Goal: Task Accomplishment & Management: Use online tool/utility

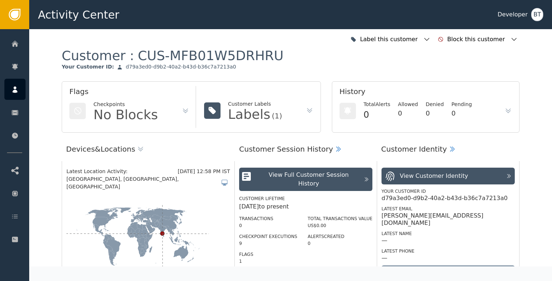
scroll to position [627, 0]
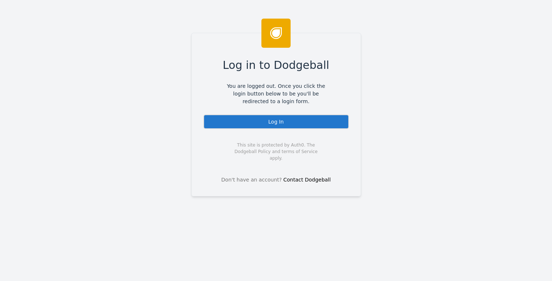
click at [0, 119] on html "Log in to Dodgeball You are logged out. Once you click the login button below t…" at bounding box center [276, 140] width 552 height 281
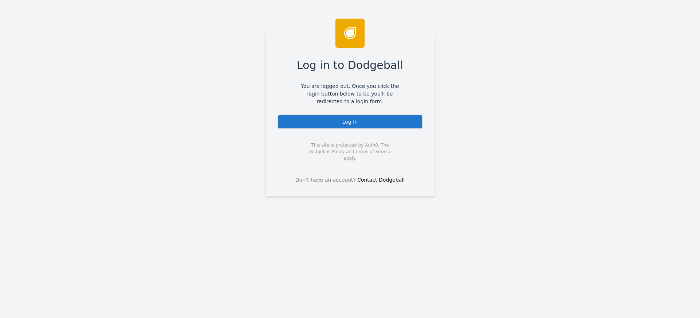
click at [384, 126] on div "Log In" at bounding box center [351, 122] width 146 height 15
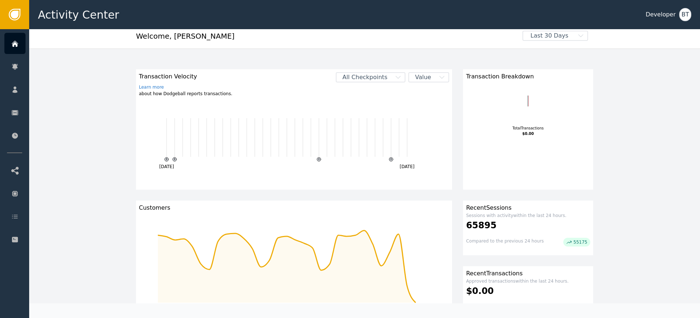
scroll to position [10, 0]
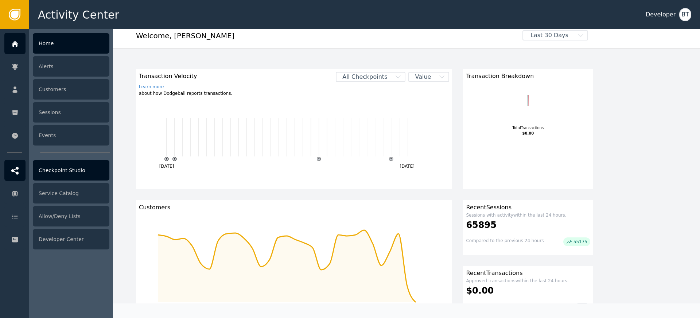
click at [70, 167] on div "Checkpoint Studio" at bounding box center [71, 170] width 77 height 20
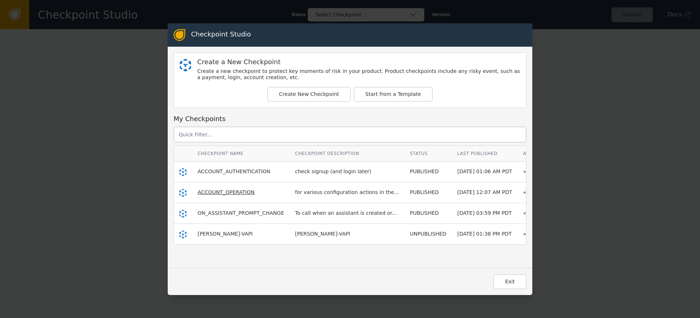
click at [211, 190] on span "ACCOUNT_OPERATION" at bounding box center [226, 192] width 57 height 6
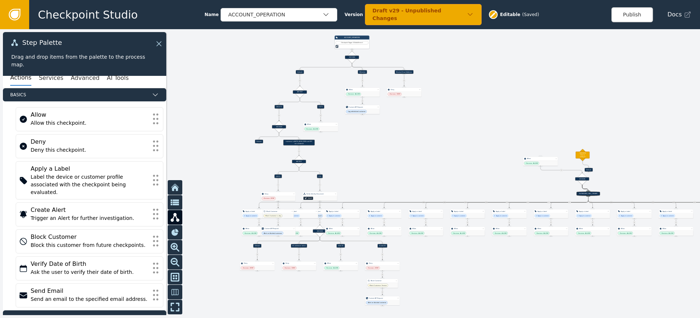
drag, startPoint x: 380, startPoint y: 184, endPoint x: 402, endPoint y: 130, distance: 58.5
click at [402, 130] on div at bounding box center [350, 173] width 700 height 289
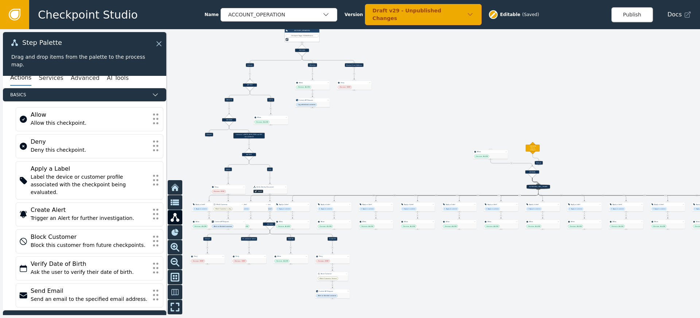
drag, startPoint x: 501, startPoint y: 134, endPoint x: 402, endPoint y: 120, distance: 100.3
click at [403, 120] on div at bounding box center [350, 173] width 700 height 289
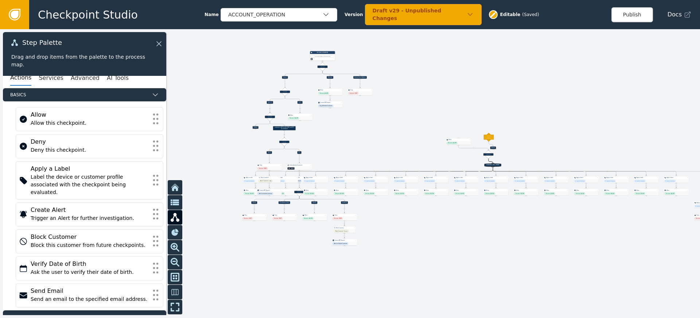
drag, startPoint x: 310, startPoint y: 117, endPoint x: 431, endPoint y: 125, distance: 121.1
click at [431, 125] on div at bounding box center [350, 173] width 700 height 289
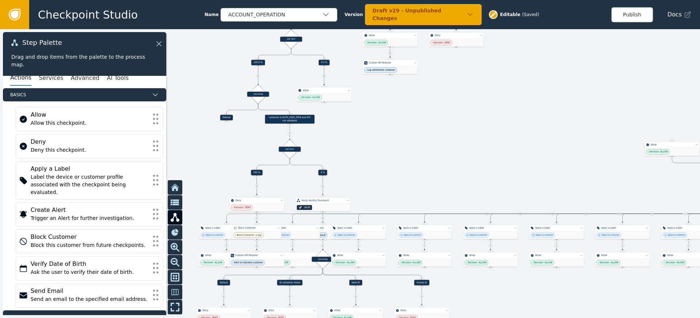
drag, startPoint x: 395, startPoint y: 147, endPoint x: 413, endPoint y: 125, distance: 27.7
click at [413, 125] on div at bounding box center [350, 173] width 700 height 289
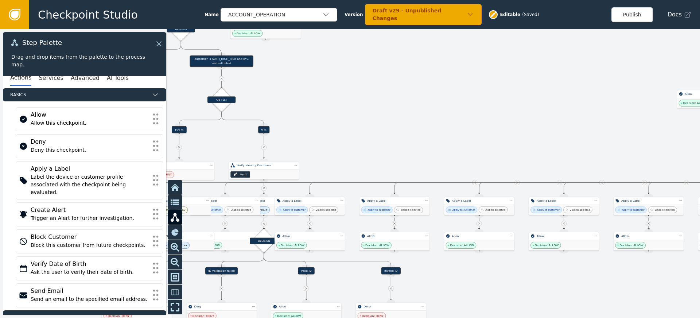
drag, startPoint x: 409, startPoint y: 170, endPoint x: 374, endPoint y: 113, distance: 65.8
click at [374, 113] on div at bounding box center [350, 173] width 700 height 289
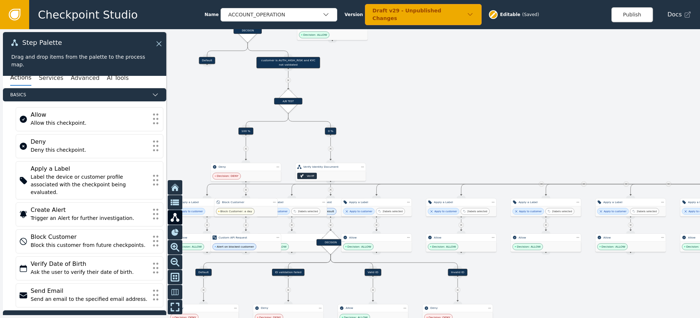
drag, startPoint x: 365, startPoint y: 120, endPoint x: 466, endPoint y: 122, distance: 101.4
click at [466, 122] on div at bounding box center [350, 173] width 700 height 289
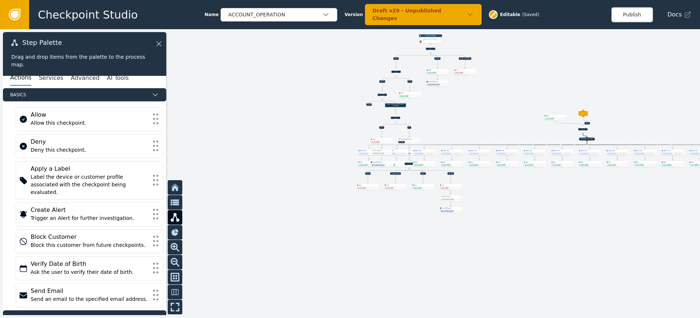
drag, startPoint x: 471, startPoint y: 114, endPoint x: 422, endPoint y: 137, distance: 53.5
click at [422, 137] on div at bounding box center [350, 173] width 700 height 289
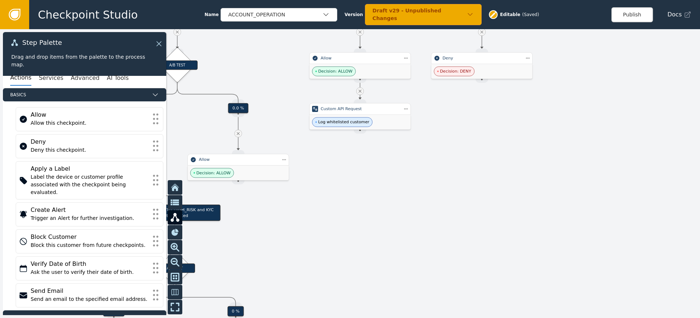
drag, startPoint x: 441, startPoint y: 134, endPoint x: 412, endPoint y: 172, distance: 47.9
click at [404, 189] on div at bounding box center [350, 173] width 700 height 289
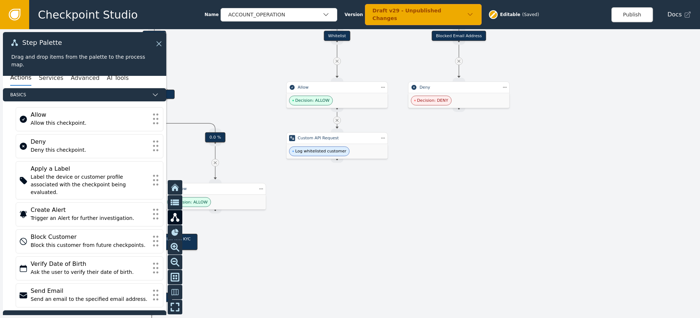
drag, startPoint x: 449, startPoint y: 129, endPoint x: 436, endPoint y: 183, distance: 55.9
click at [436, 183] on div at bounding box center [350, 173] width 700 height 289
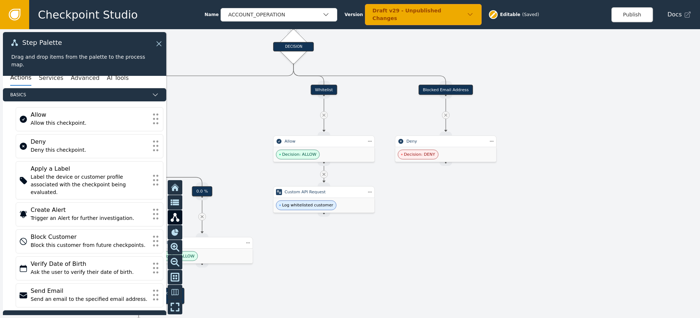
drag, startPoint x: 528, startPoint y: 97, endPoint x: 514, endPoint y: 140, distance: 45.9
click at [514, 140] on div at bounding box center [350, 173] width 700 height 289
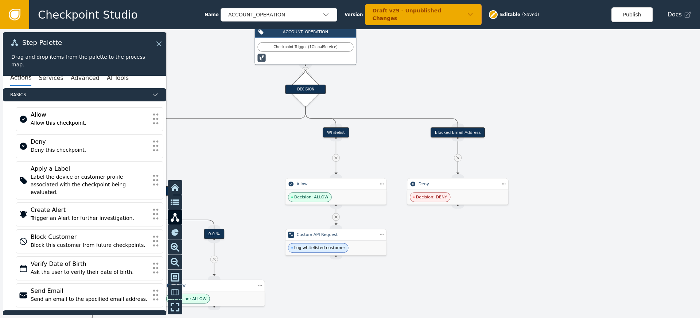
drag, startPoint x: 463, startPoint y: 108, endPoint x: 530, endPoint y: 110, distance: 66.8
click at [530, 110] on div at bounding box center [350, 173] width 700 height 289
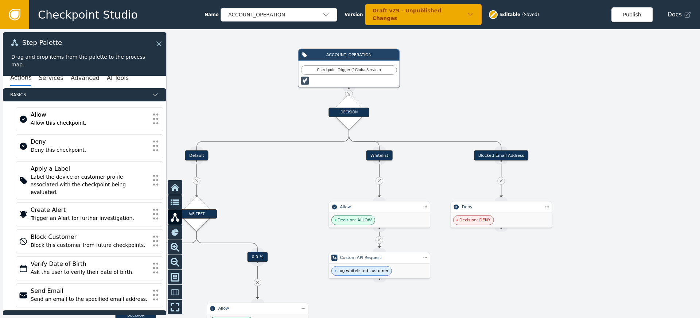
drag, startPoint x: 486, startPoint y: 86, endPoint x: 488, endPoint y: 119, distance: 33.3
click at [488, 119] on div at bounding box center [350, 173] width 700 height 289
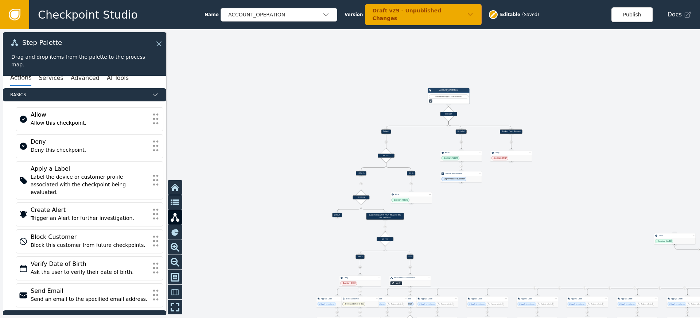
drag, startPoint x: 505, startPoint y: 201, endPoint x: 514, endPoint y: 156, distance: 45.9
click at [514, 156] on div at bounding box center [350, 173] width 700 height 289
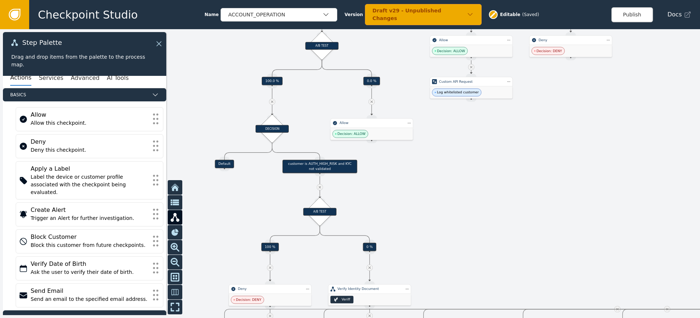
drag, startPoint x: 406, startPoint y: 175, endPoint x: 464, endPoint y: 138, distance: 69.9
click at [464, 138] on div at bounding box center [350, 173] width 700 height 289
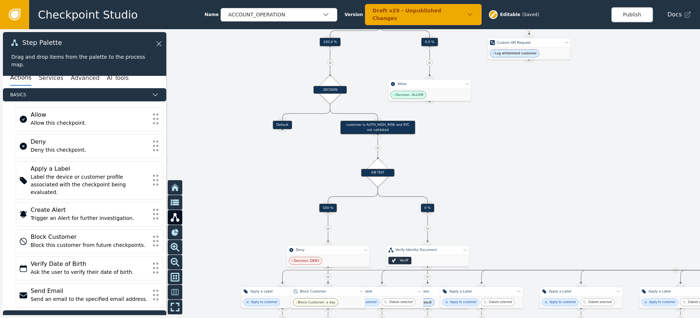
drag, startPoint x: 466, startPoint y: 144, endPoint x: 459, endPoint y: 104, distance: 40.4
click at [461, 109] on div at bounding box center [350, 173] width 700 height 289
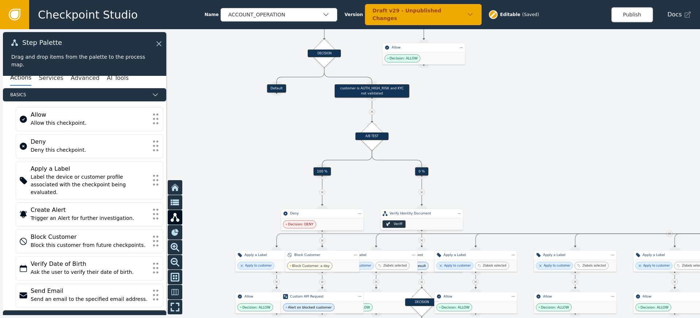
drag, startPoint x: 506, startPoint y: 163, endPoint x: 478, endPoint y: 106, distance: 63.3
click at [478, 107] on div at bounding box center [350, 173] width 700 height 289
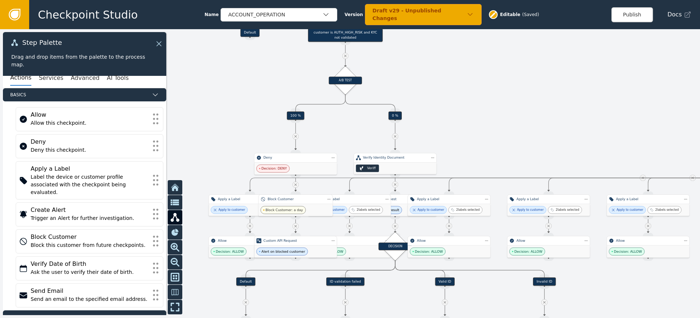
drag, startPoint x: 480, startPoint y: 132, endPoint x: 478, endPoint y: 88, distance: 43.9
click at [478, 91] on div at bounding box center [350, 173] width 700 height 289
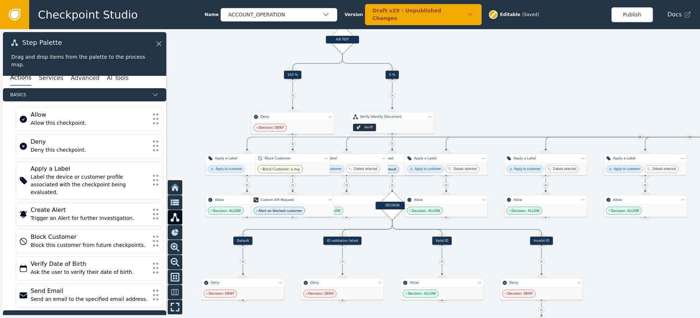
drag, startPoint x: 483, startPoint y: 103, endPoint x: 457, endPoint y: 69, distance: 43.0
click at [458, 69] on div at bounding box center [350, 173] width 700 height 289
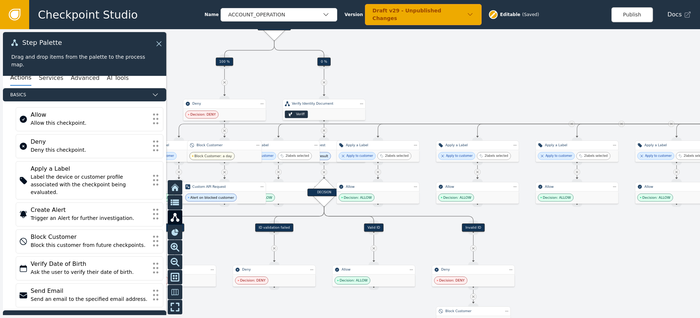
drag, startPoint x: 514, startPoint y: 67, endPoint x: 468, endPoint y: 91, distance: 52.2
click at [428, 99] on div at bounding box center [350, 173] width 700 height 289
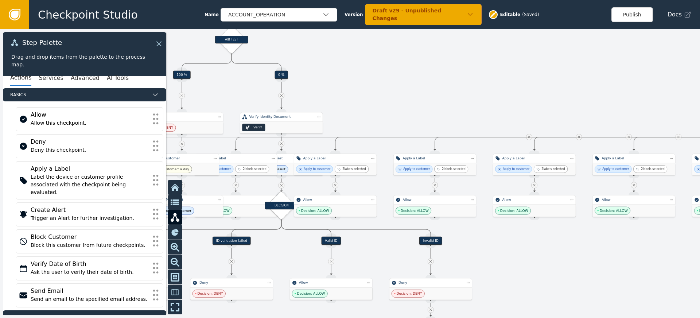
drag, startPoint x: 527, startPoint y: 90, endPoint x: 393, endPoint y: 91, distance: 134.3
click at [398, 92] on div at bounding box center [350, 173] width 700 height 289
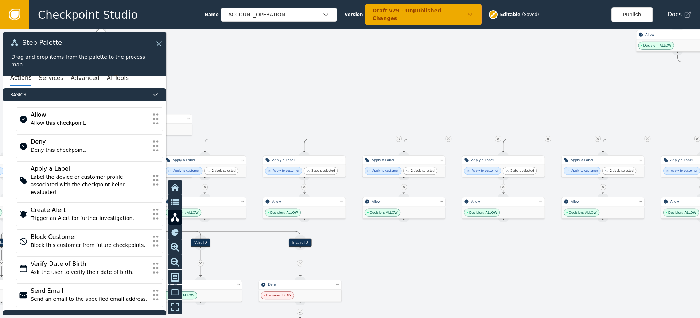
drag, startPoint x: 393, startPoint y: 97, endPoint x: 375, endPoint y: 96, distance: 17.9
click at [384, 97] on div at bounding box center [350, 173] width 700 height 289
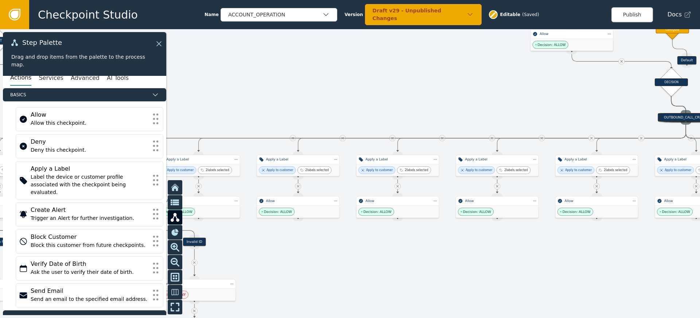
drag, startPoint x: 401, startPoint y: 98, endPoint x: 363, endPoint y: 97, distance: 38.0
click at [370, 97] on div at bounding box center [350, 173] width 700 height 289
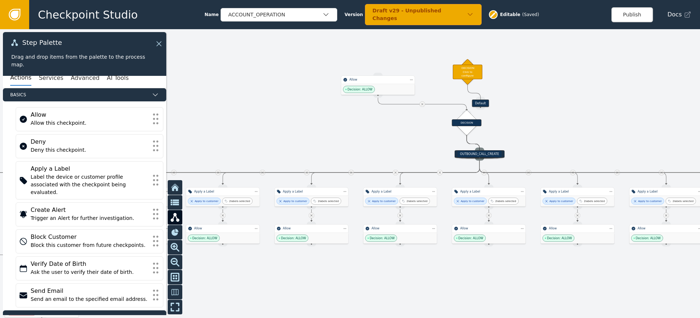
drag, startPoint x: 400, startPoint y: 100, endPoint x: 332, endPoint y: 140, distance: 78.3
click at [335, 139] on div at bounding box center [350, 173] width 700 height 289
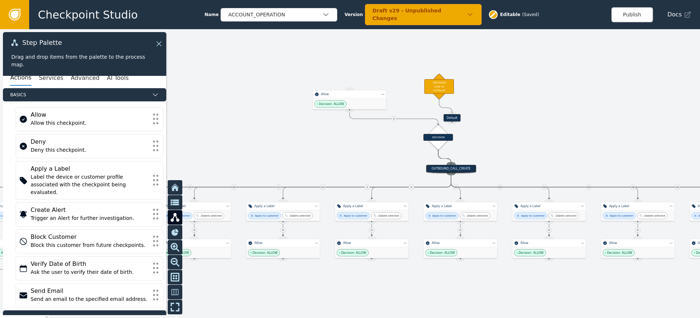
drag, startPoint x: 567, startPoint y: 107, endPoint x: 514, endPoint y: 130, distance: 57.7
click at [515, 130] on div at bounding box center [350, 173] width 700 height 289
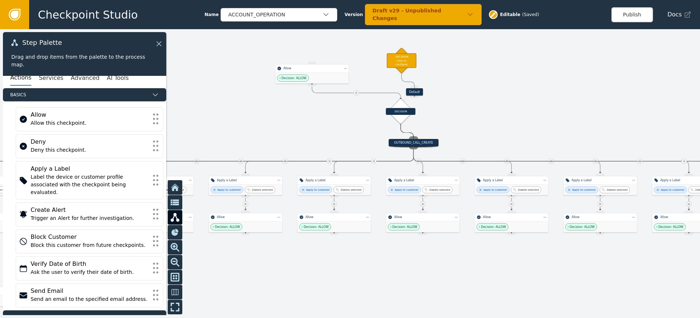
drag, startPoint x: 506, startPoint y: 142, endPoint x: 495, endPoint y: 105, distance: 37.6
click at [495, 105] on div at bounding box center [350, 173] width 700 height 289
drag, startPoint x: 546, startPoint y: 111, endPoint x: 410, endPoint y: 84, distance: 139.0
click at [443, 93] on div at bounding box center [350, 173] width 700 height 289
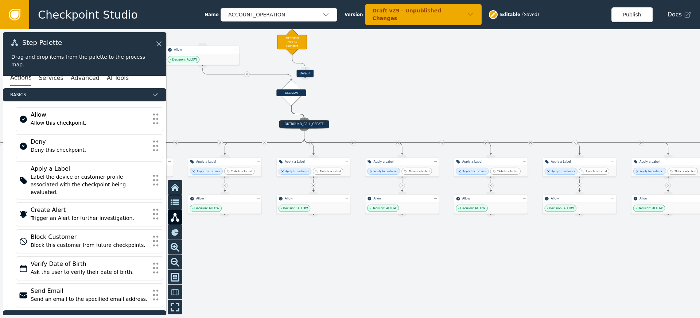
drag, startPoint x: 521, startPoint y: 90, endPoint x: 334, endPoint y: 100, distance: 187.8
click at [346, 101] on div at bounding box center [350, 173] width 700 height 289
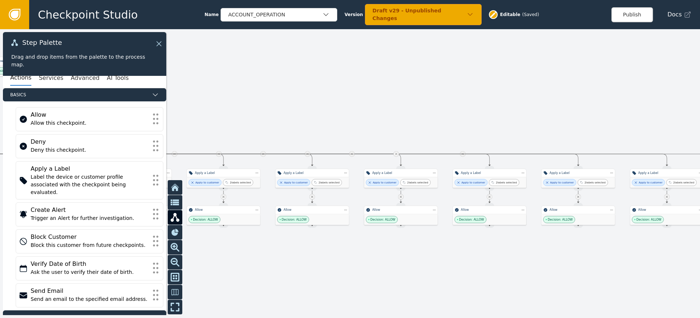
drag, startPoint x: 605, startPoint y: 106, endPoint x: 305, endPoint y: 74, distance: 301.5
click at [318, 79] on div at bounding box center [350, 173] width 700 height 289
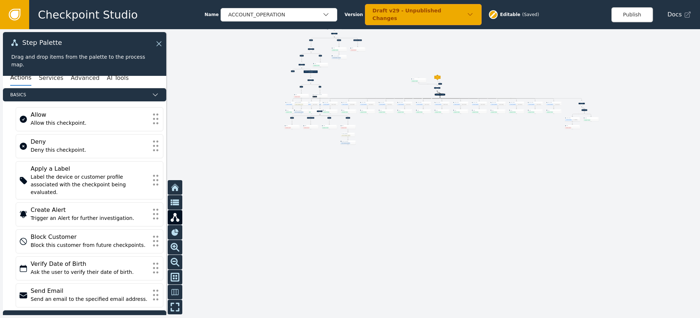
drag, startPoint x: 295, startPoint y: 188, endPoint x: 485, endPoint y: 197, distance: 190.3
click at [486, 197] on div at bounding box center [350, 173] width 700 height 289
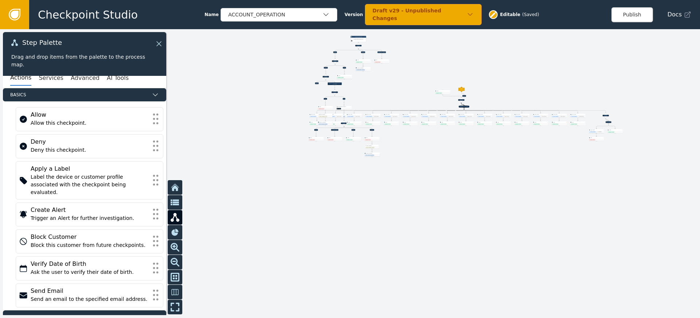
drag, startPoint x: 477, startPoint y: 143, endPoint x: 422, endPoint y: 198, distance: 77.6
click at [422, 198] on div at bounding box center [350, 173] width 700 height 289
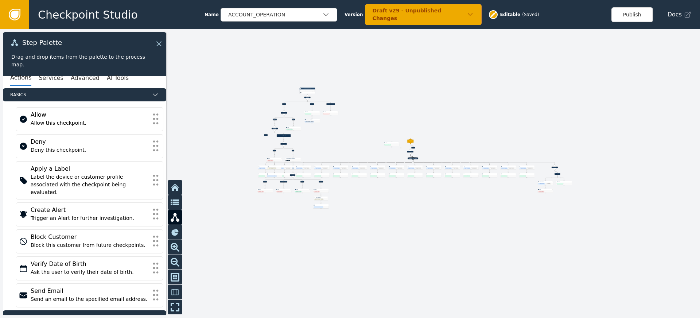
click at [449, 13] on div "Draft v29 - Unpublished Changes" at bounding box center [420, 14] width 94 height 15
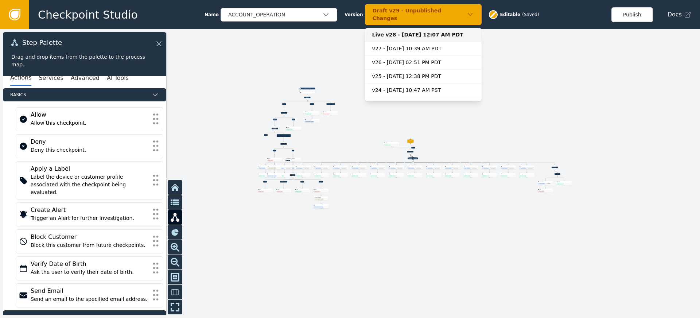
click at [395, 34] on div "Live v28 - [DATE] 12:07 AM PDT" at bounding box center [423, 35] width 102 height 8
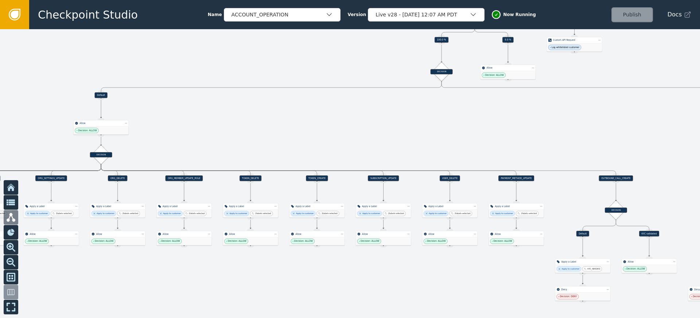
drag, startPoint x: 482, startPoint y: 121, endPoint x: 411, endPoint y: 137, distance: 71.8
click at [411, 137] on div at bounding box center [350, 173] width 700 height 289
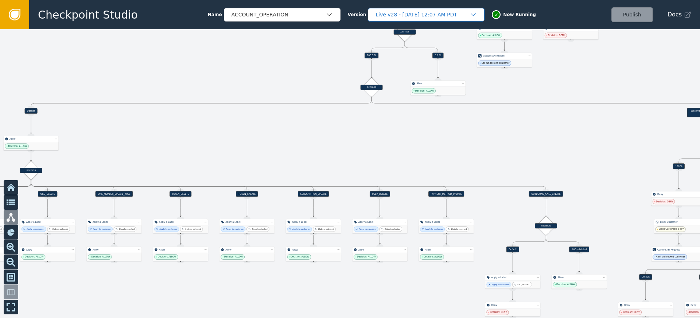
click at [412, 18] on div "Live v28 - [DATE] 12:07 AM PDT" at bounding box center [426, 14] width 117 height 13
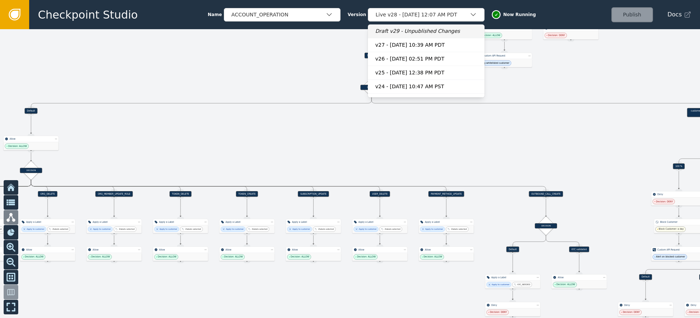
click at [386, 31] on div "Draft v29 - Unpublished Changes" at bounding box center [426, 31] width 102 height 8
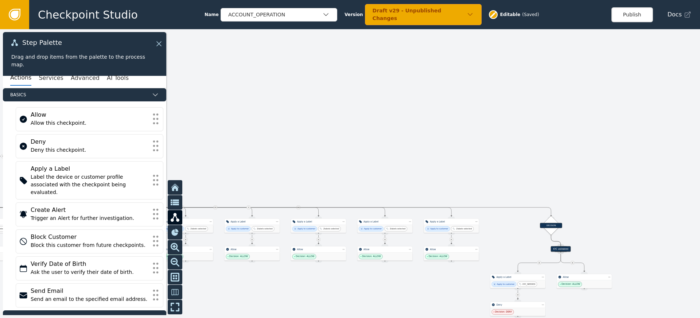
drag, startPoint x: 360, startPoint y: 108, endPoint x: 485, endPoint y: 101, distance: 125.3
click at [480, 101] on div at bounding box center [350, 173] width 700 height 289
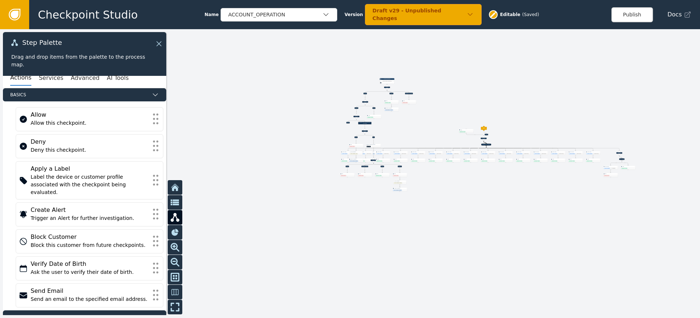
drag, startPoint x: 283, startPoint y: 103, endPoint x: 406, endPoint y: 118, distance: 123.5
click at [407, 119] on div at bounding box center [350, 173] width 700 height 289
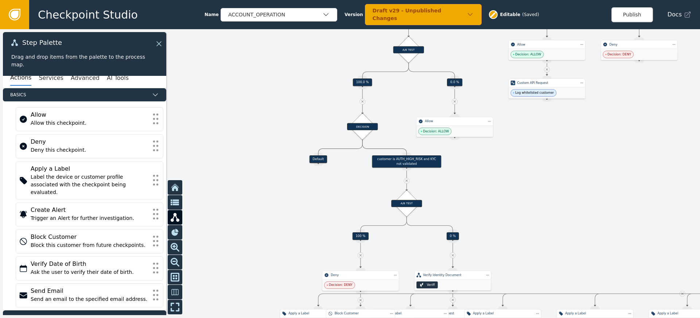
drag, startPoint x: 358, startPoint y: 136, endPoint x: 275, endPoint y: 58, distance: 113.6
click at [275, 58] on div at bounding box center [350, 173] width 700 height 289
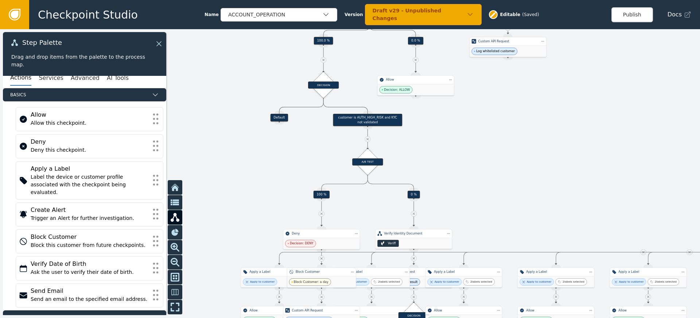
drag
click at [485, 155] on div at bounding box center [350, 173] width 700 height 289
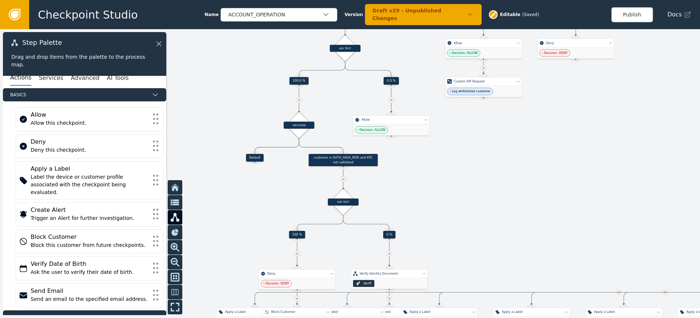
click at [511, 183] on div at bounding box center [350, 173] width 700 height 289
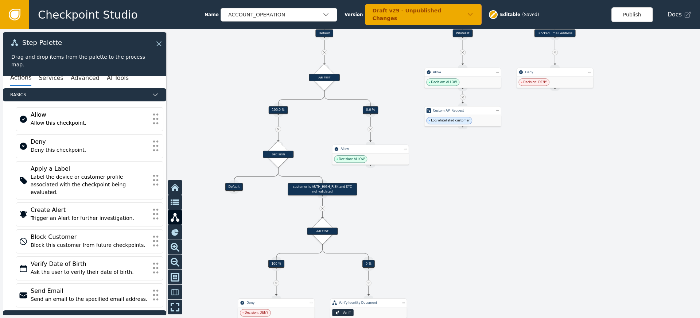
click at [463, 190] on div at bounding box center [350, 173] width 700 height 289
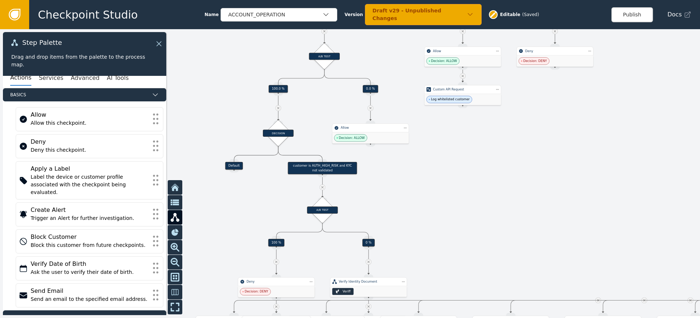
click at [607, 107] on div at bounding box center [350, 173] width 700 height 289
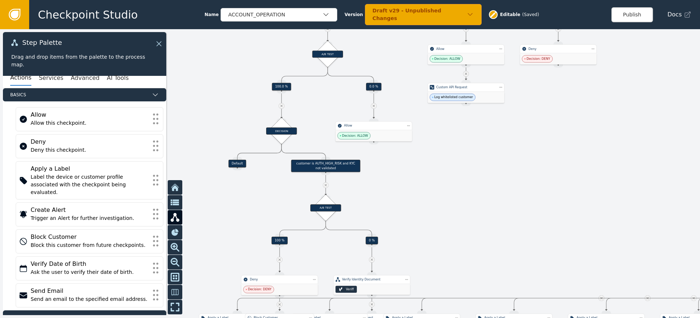
click at [563, 105] on div at bounding box center [350, 173] width 700 height 289
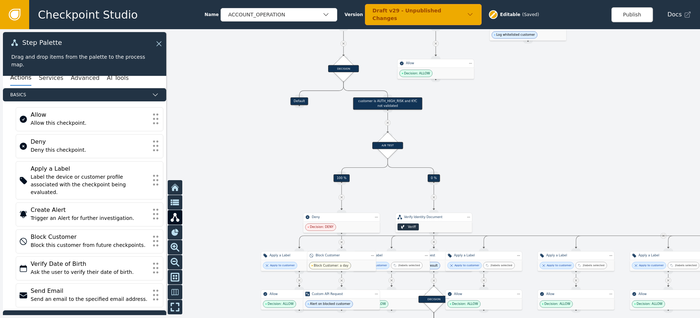
click at [510, 92] on div at bounding box center [350, 173] width 700 height 289
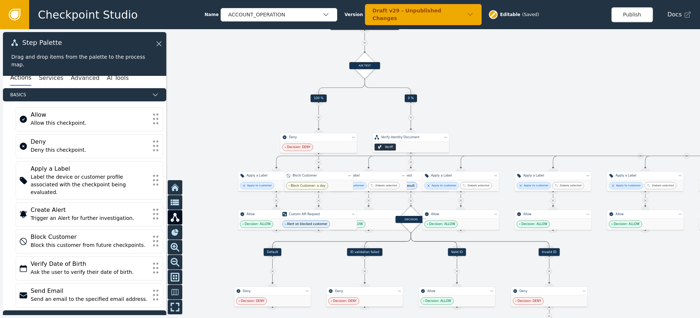
click at [502, 95] on div at bounding box center [350, 173] width 700 height 289
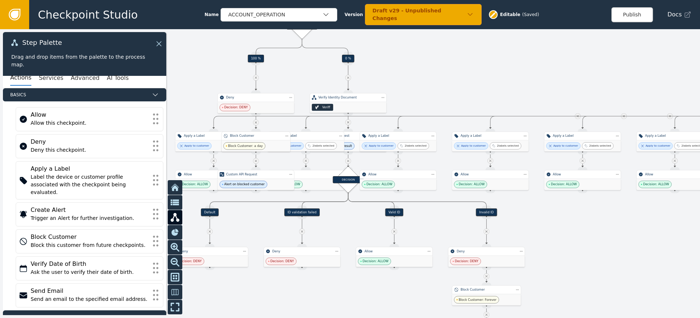
click at [496, 76] on div at bounding box center [350, 173] width 700 height 289
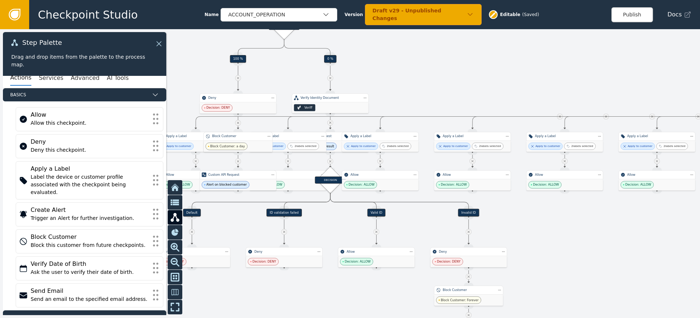
click at [539, 73] on div at bounding box center [350, 173] width 700 height 289
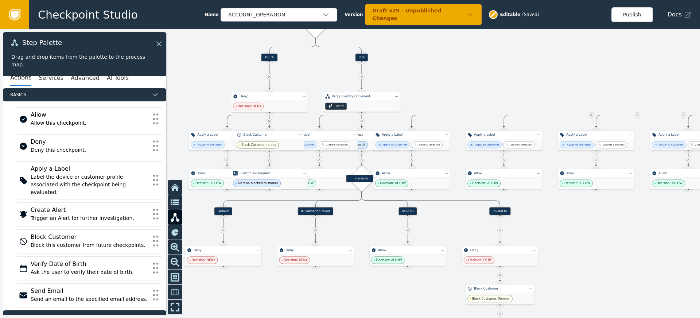
click at [506, 84] on div at bounding box center [350, 173] width 700 height 289
click at [488, 75] on div at bounding box center [350, 173] width 700 height 289
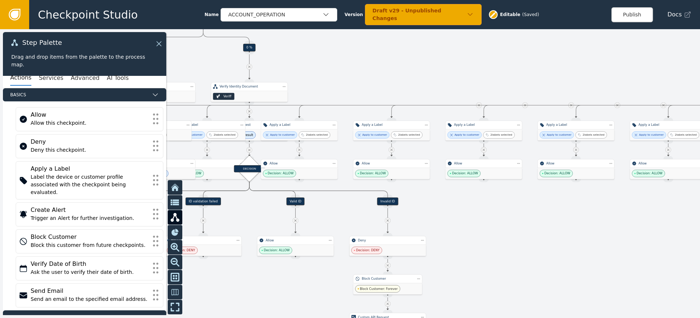
click at [393, 234] on div at bounding box center [350, 173] width 700 height 289
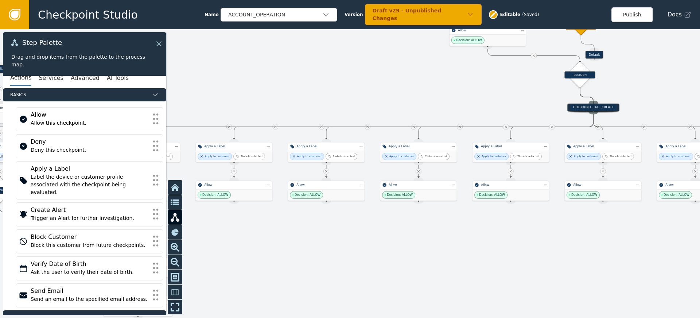
click at [371, 242] on div at bounding box center [350, 173] width 700 height 289
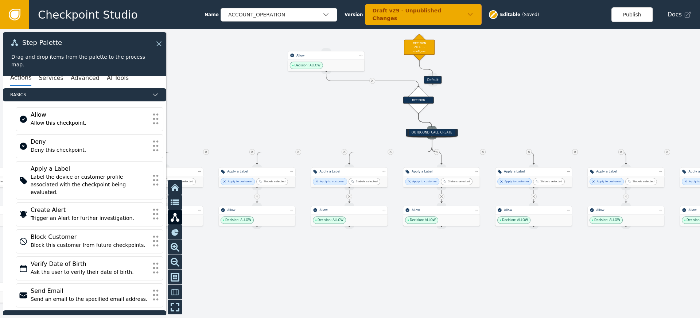
click at [396, 245] on div at bounding box center [350, 173] width 700 height 289
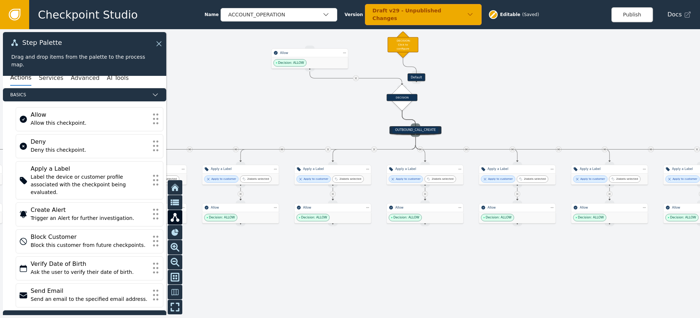
click at [486, 123] on div at bounding box center [350, 173] width 700 height 289
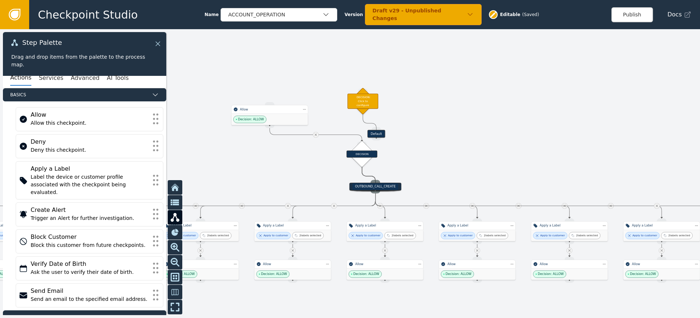
click at [161, 43] on icon at bounding box center [158, 44] width 8 height 8
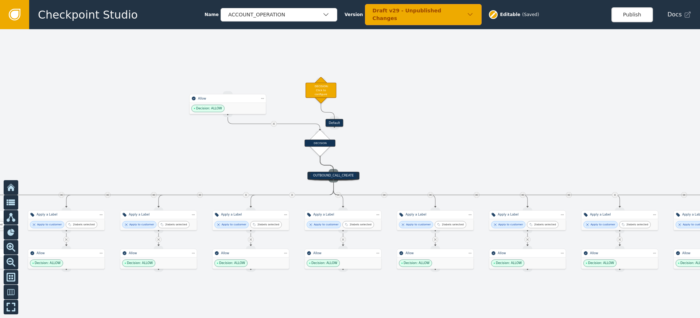
click at [444, 133] on div at bounding box center [350, 173] width 700 height 289
click at [338, 174] on div "OUTBOUND_CALL_CREATE" at bounding box center [333, 176] width 47 height 8
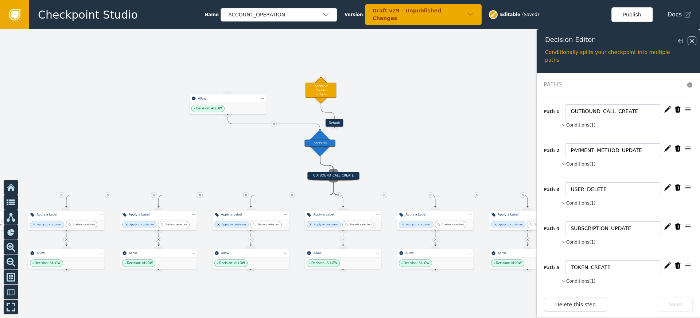
click at [690, 41] on icon at bounding box center [692, 41] width 8 height 8
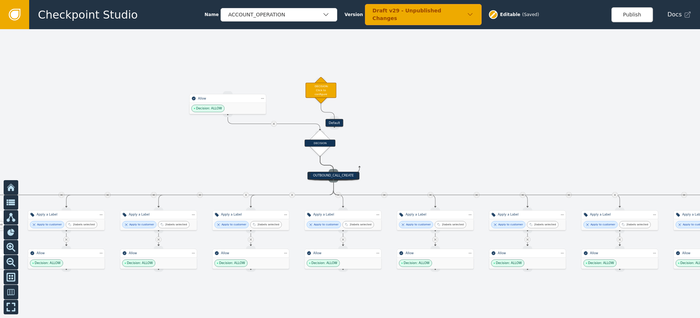
click at [363, 165] on div "Target Handle for step Default Source Handle for step Target Handle for step AP…" at bounding box center [350, 173] width 700 height 289
drag, startPoint x: 335, startPoint y: 175, endPoint x: 520, endPoint y: 116, distance: 194.3
click at [520, 116] on div "OUTBOUND_CALL_CREATE" at bounding box center [519, 117] width 47 height 8
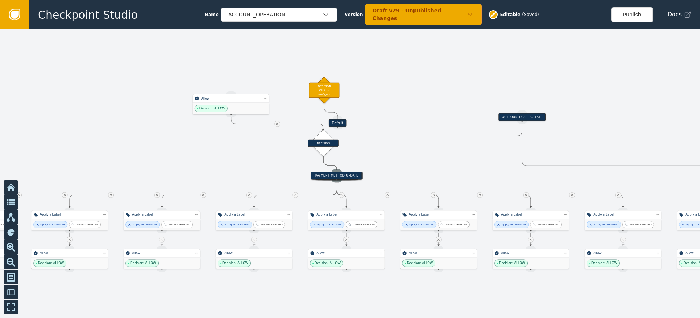
drag, startPoint x: 189, startPoint y: 147, endPoint x: 216, endPoint y: 147, distance: 27.4
click at [216, 147] on div at bounding box center [350, 173] width 700 height 289
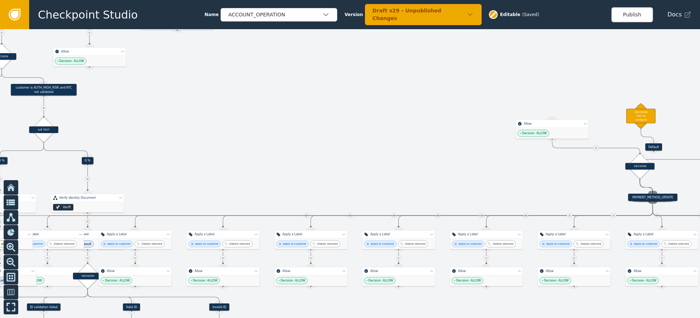
drag, startPoint x: 144, startPoint y: 138, endPoint x: 453, endPoint y: 161, distance: 309.1
click at [448, 161] on div at bounding box center [350, 173] width 700 height 289
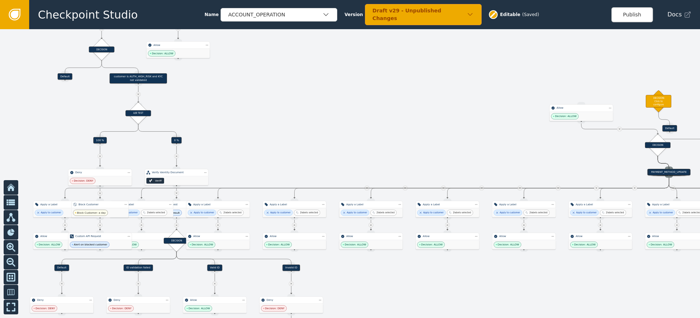
drag, startPoint x: 277, startPoint y: 153, endPoint x: 314, endPoint y: 133, distance: 42.1
click at [333, 134] on div at bounding box center [350, 173] width 700 height 289
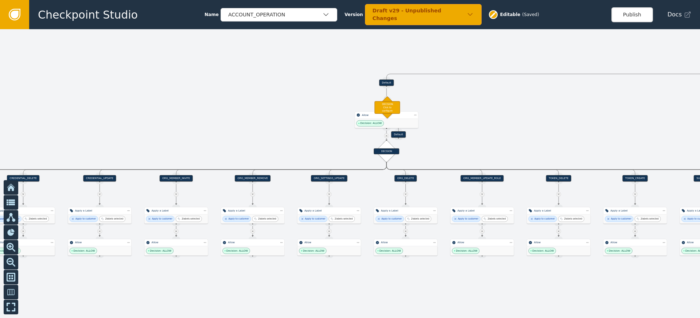
click at [142, 125] on div at bounding box center [350, 173] width 700 height 289
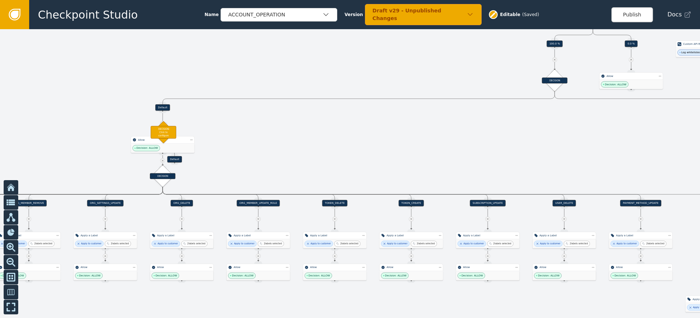
click at [231, 140] on div at bounding box center [350, 173] width 700 height 289
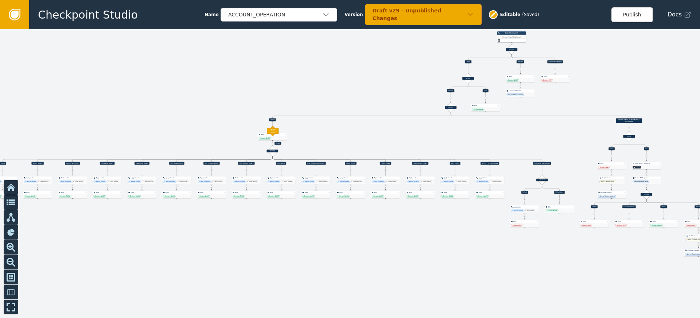
click at [435, 133] on div at bounding box center [350, 173] width 700 height 289
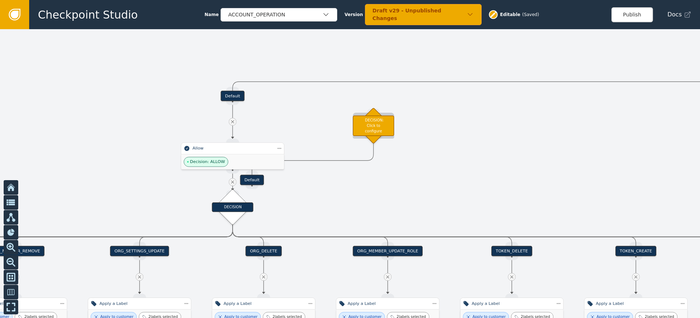
click at [376, 127] on div "DECISION: Click to configure" at bounding box center [373, 126] width 41 height 20
click at [376, 125] on div "DECISION: Click to configure" at bounding box center [373, 126] width 41 height 20
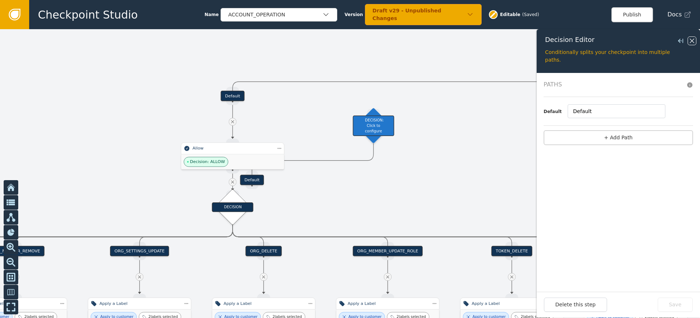
click at [693, 42] on icon at bounding box center [692, 41] width 8 height 8
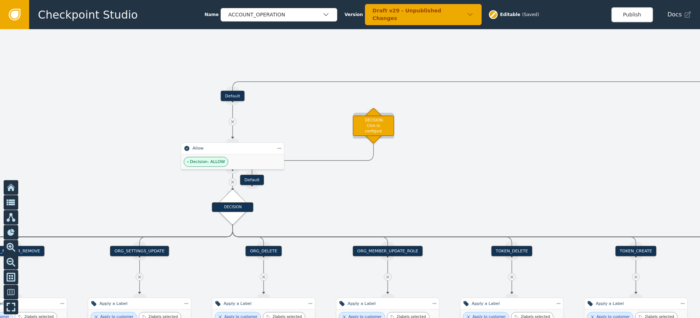
click at [382, 127] on div "DECISION: Click to configure" at bounding box center [373, 126] width 41 height 20
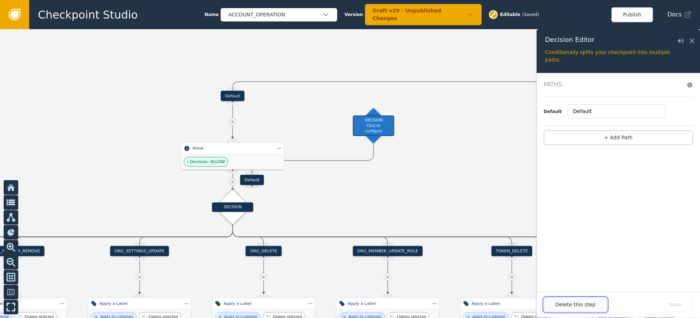
click at [564, 305] on button "Delete this step" at bounding box center [575, 305] width 63 height 14
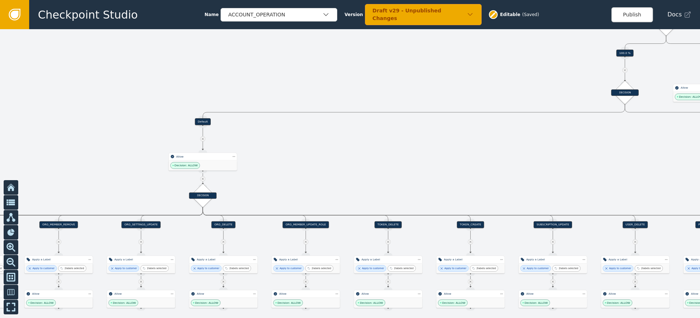
drag, startPoint x: 270, startPoint y: 169, endPoint x: 331, endPoint y: 157, distance: 61.4
click at [331, 157] on div at bounding box center [350, 173] width 700 height 289
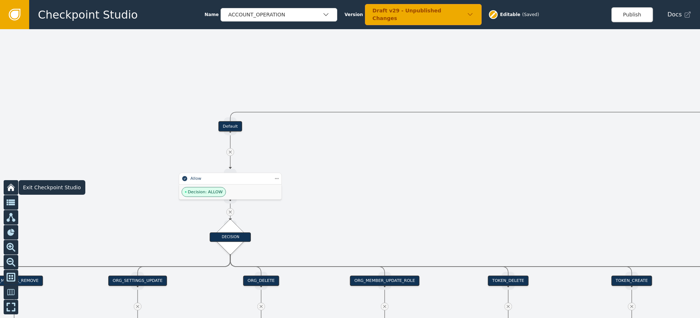
click at [7, 181] on button at bounding box center [11, 187] width 15 height 15
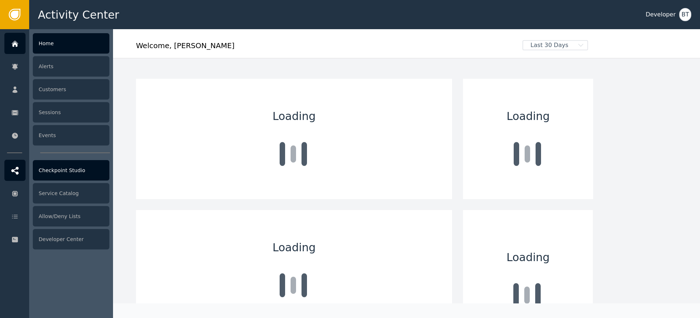
click at [86, 178] on div "Checkpoint Studio" at bounding box center [71, 170] width 77 height 20
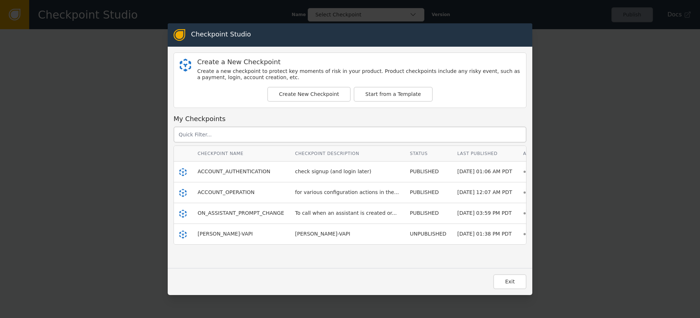
click at [224, 196] on div "ACCOUNT_OPERATION" at bounding box center [241, 193] width 86 height 8
click at [229, 193] on span "ACCOUNT_OPERATION" at bounding box center [226, 192] width 57 height 6
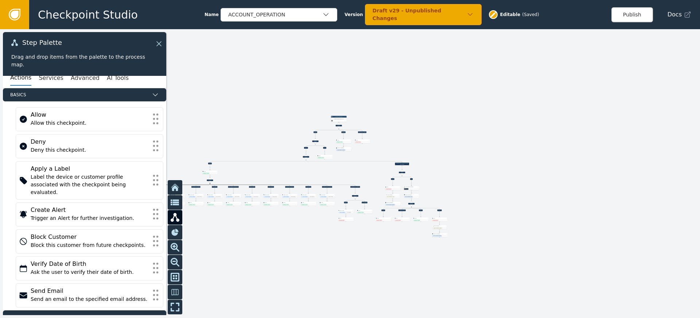
drag, startPoint x: 294, startPoint y: 186, endPoint x: 500, endPoint y: 158, distance: 207.7
click at [500, 158] on div at bounding box center [350, 173] width 700 height 289
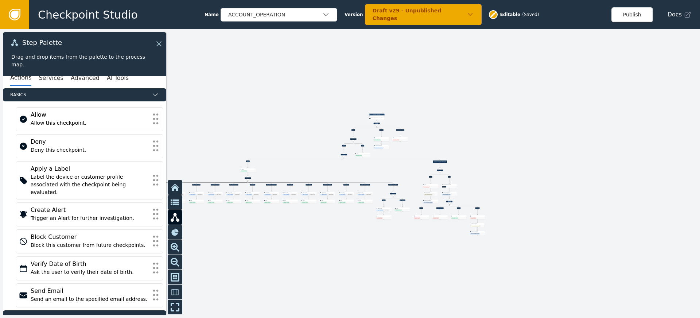
drag, startPoint x: 524, startPoint y: 153, endPoint x: 597, endPoint y: 143, distance: 73.7
click at [595, 143] on div at bounding box center [350, 173] width 700 height 289
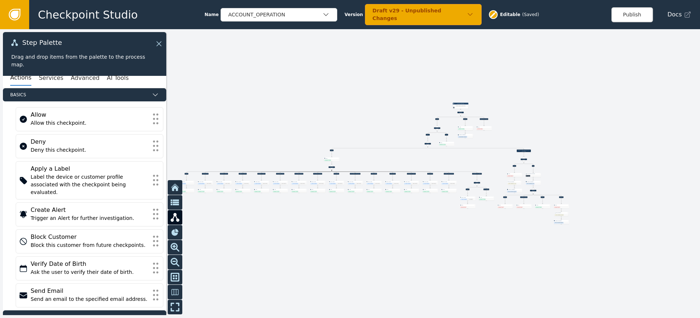
drag, startPoint x: 349, startPoint y: 243, endPoint x: 338, endPoint y: 240, distance: 11.2
click at [338, 240] on div at bounding box center [350, 173] width 700 height 289
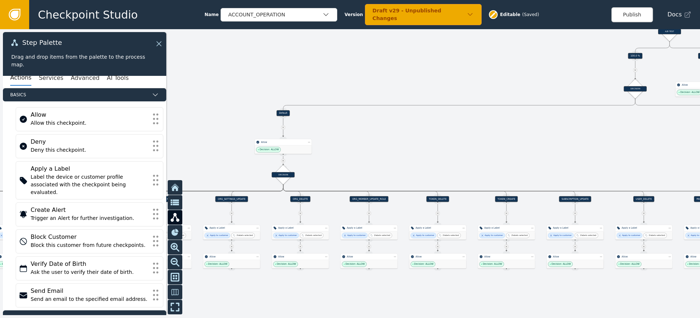
drag, startPoint x: 350, startPoint y: 137, endPoint x: 384, endPoint y: 150, distance: 35.9
click at [384, 150] on div at bounding box center [350, 173] width 700 height 289
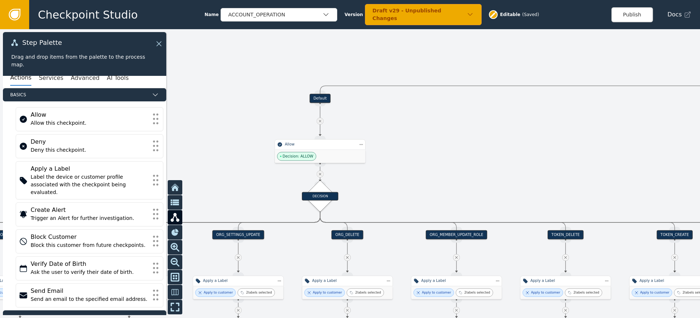
drag, startPoint x: 374, startPoint y: 154, endPoint x: 422, endPoint y: 145, distance: 48.2
click at [422, 145] on div at bounding box center [350, 173] width 700 height 289
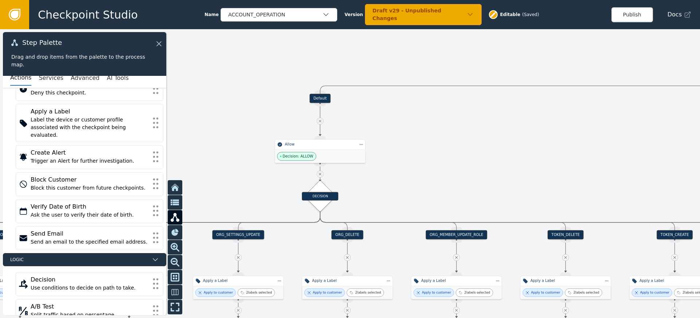
scroll to position [58, 0]
drag, startPoint x: 414, startPoint y: 124, endPoint x: 403, endPoint y: 133, distance: 14.2
click at [403, 133] on div "DECISION: Click to configure" at bounding box center [403, 136] width 36 height 18
click at [407, 135] on div "DECISION: Click to configure" at bounding box center [403, 136] width 36 height 18
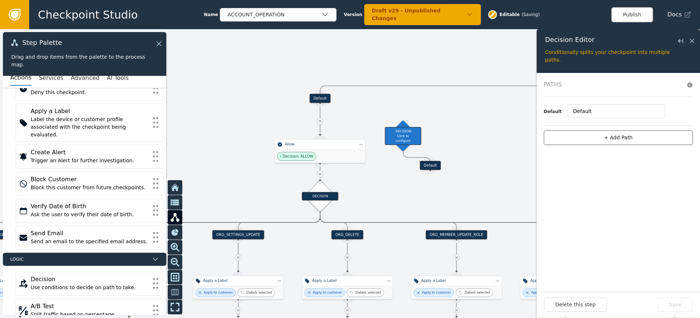
click at [604, 134] on button "+ Add Path" at bounding box center [619, 137] width 150 height 15
click at [583, 114] on input "1" at bounding box center [613, 111] width 96 height 14
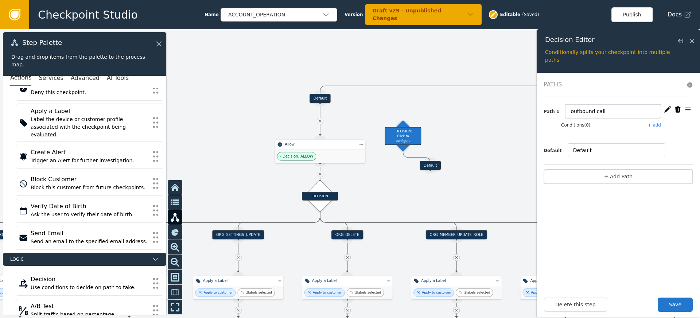
click at [584, 113] on input "outbound call" at bounding box center [613, 111] width 96 height 14
type input "Outbound Call"
click at [654, 126] on button "+ add" at bounding box center [654, 125] width 13 height 7
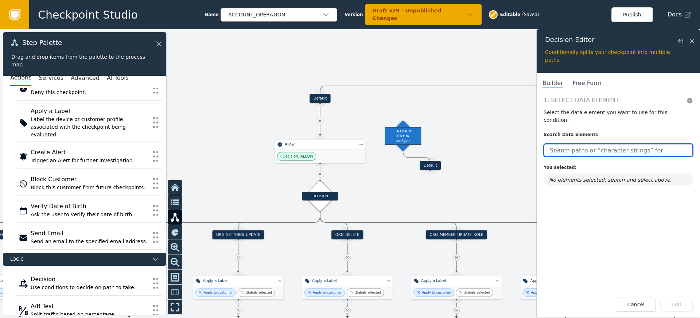
click at [582, 144] on input "text" at bounding box center [619, 150] width 150 height 13
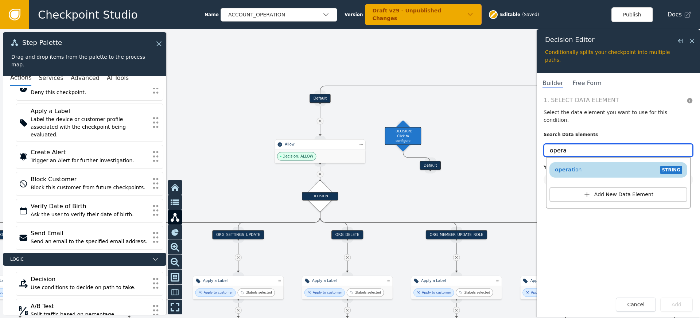
type input "opera"
click at [592, 165] on div "opera tion STRING" at bounding box center [618, 170] width 131 height 11
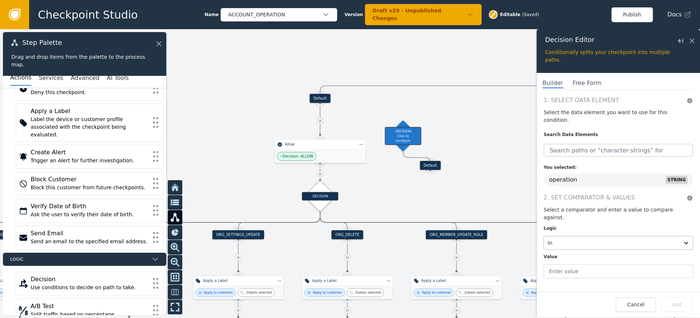
click at [577, 238] on div at bounding box center [612, 243] width 128 height 10
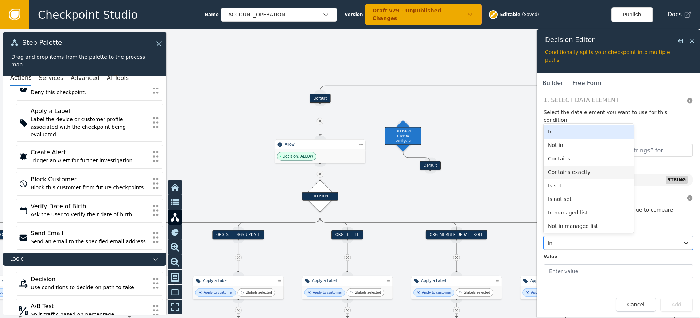
click at [577, 166] on div "Contains exactly" at bounding box center [589, 172] width 90 height 13
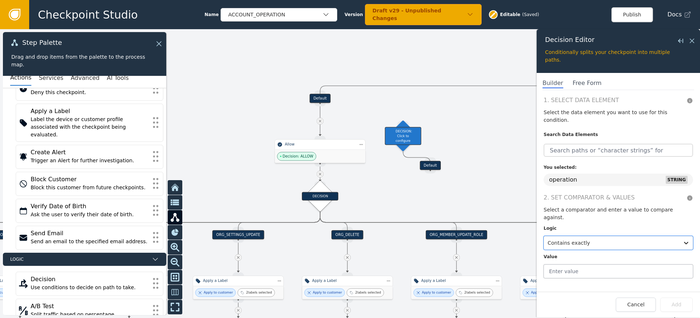
click at [568, 264] on input "text" at bounding box center [619, 271] width 150 height 14
click at [558, 264] on input "text" at bounding box center [619, 271] width 150 height 14
type input "OUTBOUND_CALL_CREATE"
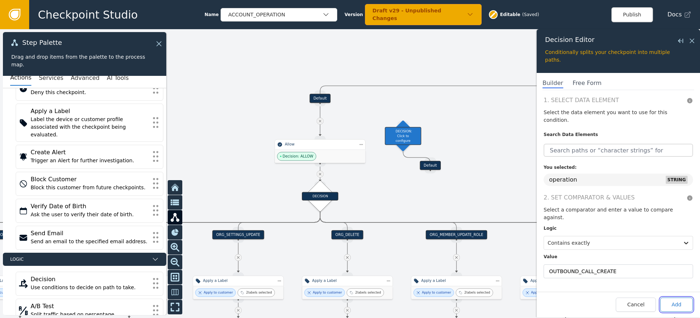
click at [676, 301] on button "Add" at bounding box center [677, 305] width 32 height 14
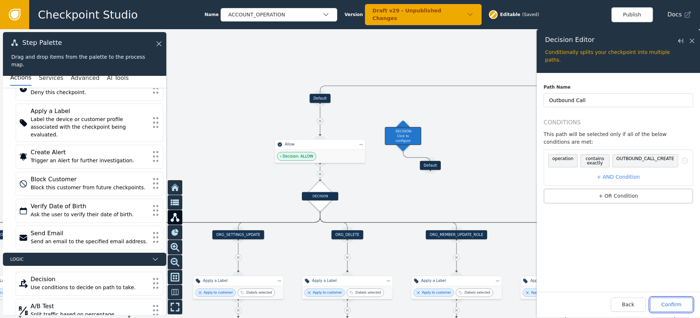
click at [667, 304] on button "Confirm" at bounding box center [671, 305] width 43 height 14
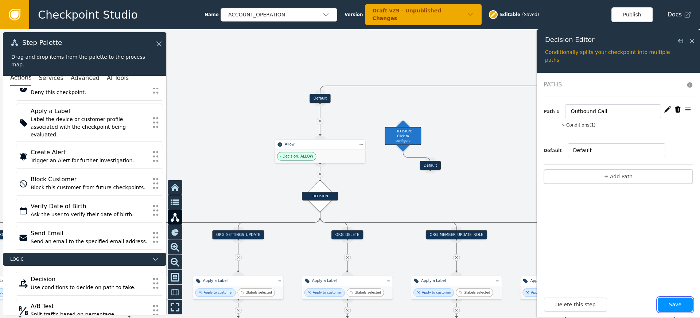
click at [673, 304] on button "Save" at bounding box center [675, 305] width 35 height 14
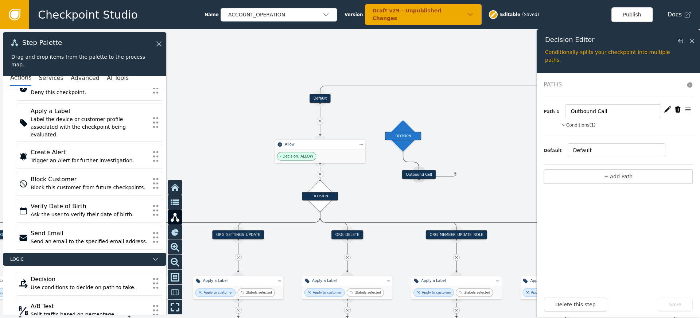
drag, startPoint x: 418, startPoint y: 177, endPoint x: 456, endPoint y: 173, distance: 38.5
click at [456, 173] on div "Target Handle for step Outbound Call Source Handle for step" at bounding box center [419, 174] width 82 height 9
drag, startPoint x: 427, startPoint y: 174, endPoint x: 486, endPoint y: 156, distance: 62.1
click at [486, 156] on div "Outbound Call" at bounding box center [478, 156] width 34 height 9
drag, startPoint x: 418, startPoint y: 174, endPoint x: 375, endPoint y: 171, distance: 42.8
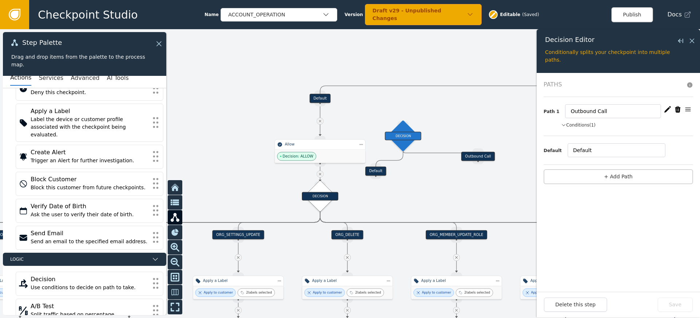
click at [375, 171] on div "Default" at bounding box center [376, 171] width 21 height 9
click at [689, 39] on icon at bounding box center [692, 41] width 8 height 8
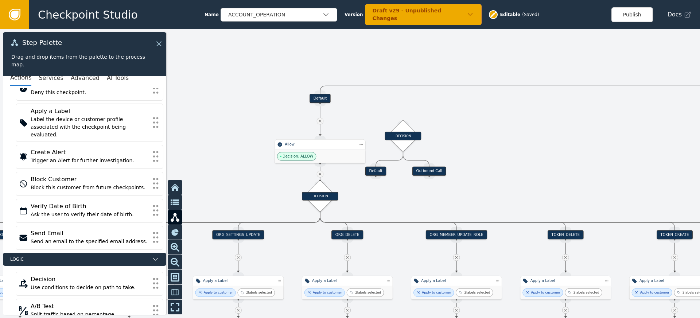
drag, startPoint x: 482, startPoint y: 156, endPoint x: 434, endPoint y: 170, distance: 50.7
click at [434, 170] on div "Outbound Call" at bounding box center [430, 171] width 34 height 9
click at [319, 123] on icon at bounding box center [320, 121] width 4 height 4
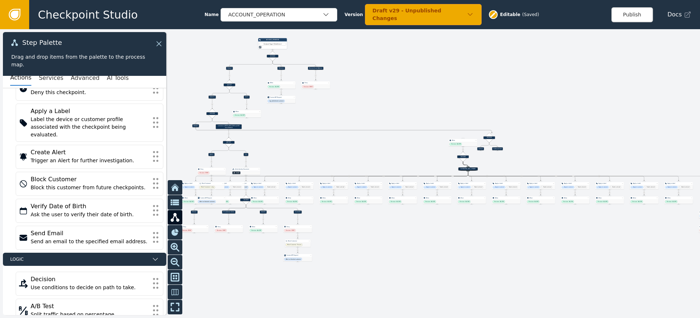
drag, startPoint x: 195, startPoint y: 127, endPoint x: 492, endPoint y: 133, distance: 297.0
click at [492, 133] on div "Target Handle for step Default Source Handle for step Target Handle for step AP…" at bounding box center [350, 173] width 700 height 289
click at [492, 133] on div at bounding box center [350, 173] width 700 height 289
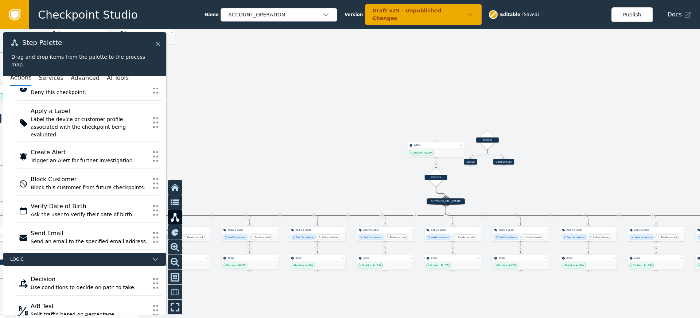
click at [159, 41] on icon at bounding box center [158, 44] width 8 height 8
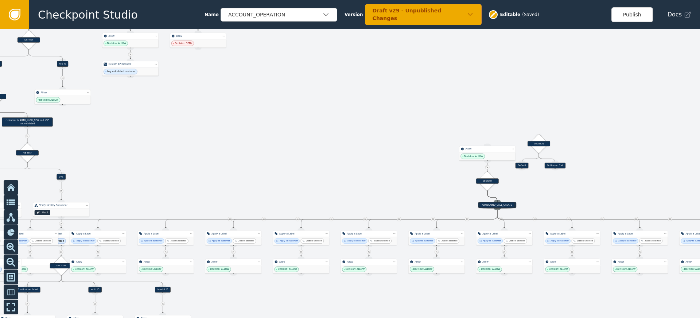
drag, startPoint x: 203, startPoint y: 134, endPoint x: 255, endPoint y: 138, distance: 51.6
click at [255, 138] on div at bounding box center [350, 173] width 700 height 289
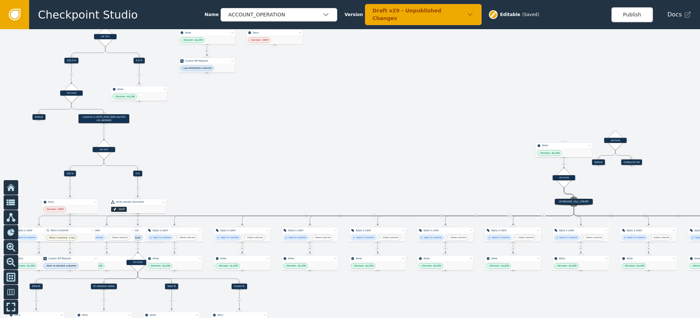
drag, startPoint x: 159, startPoint y: 132, endPoint x: 236, endPoint y: 129, distance: 76.7
click at [236, 129] on div at bounding box center [350, 173] width 700 height 289
drag, startPoint x: 617, startPoint y: 141, endPoint x: 192, endPoint y: 138, distance: 425.0
click at [194, 138] on div "DECISION" at bounding box center [205, 138] width 23 height 5
drag, startPoint x: 40, startPoint y: 120, endPoint x: 193, endPoint y: 127, distance: 153.0
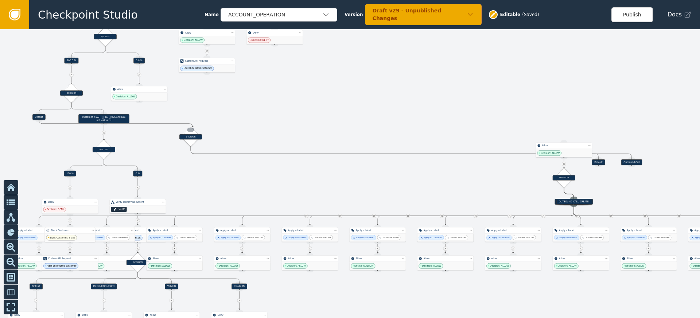
click at [193, 57] on div "Target Handle for step Default Source Handle for step Target Handle for step AP…" at bounding box center [174, 1] width 271 height 112
drag, startPoint x: 38, startPoint y: 120, endPoint x: 192, endPoint y: 130, distance: 154.6
click at [192, 57] on div "Target Handle for step Default Source Handle for step Target Handle for step AP…" at bounding box center [174, 1] width 271 height 112
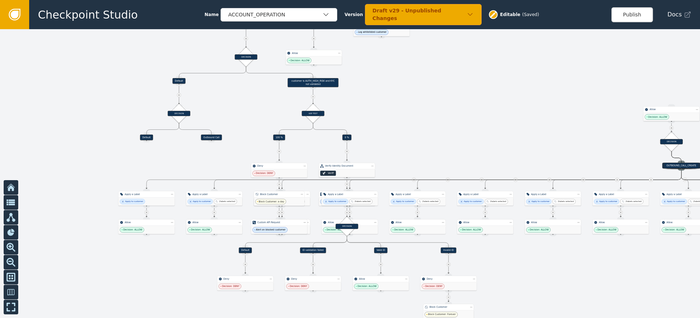
drag, startPoint x: 314, startPoint y: 159, endPoint x: 422, endPoint y: 123, distance: 113.5
click at [422, 123] on div at bounding box center [350, 173] width 700 height 289
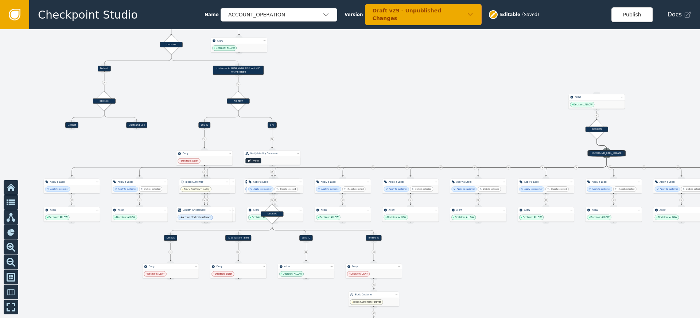
drag, startPoint x: 475, startPoint y: 125, endPoint x: 400, endPoint y: 112, distance: 75.8
click at [400, 112] on div at bounding box center [350, 173] width 700 height 289
drag, startPoint x: 71, startPoint y: 128, endPoint x: 596, endPoint y: 93, distance: 526.1
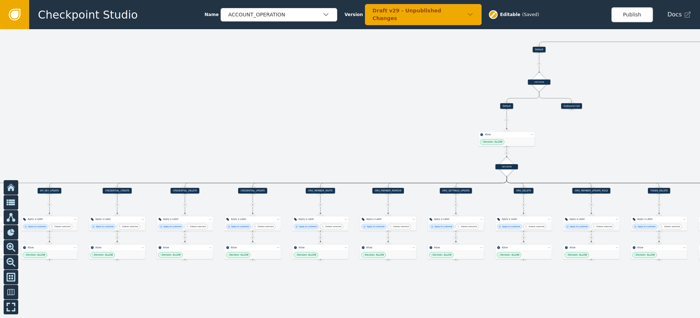
drag, startPoint x: 427, startPoint y: 146, endPoint x: 288, endPoint y: 105, distance: 145.4
click at [228, 105] on div at bounding box center [350, 173] width 700 height 289
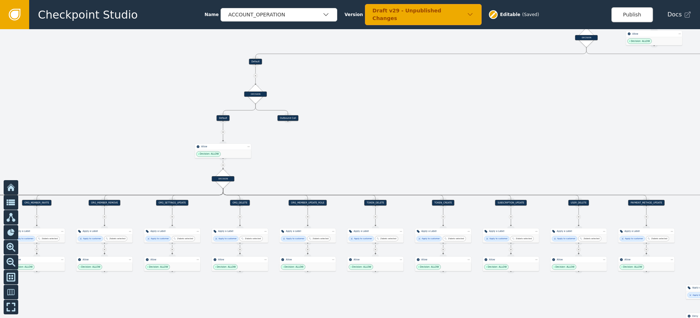
drag, startPoint x: 526, startPoint y: 103, endPoint x: 360, endPoint y: 144, distance: 171.0
click at [361, 144] on div at bounding box center [350, 173] width 700 height 289
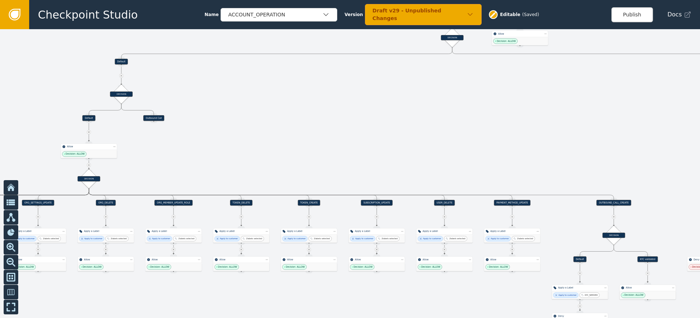
drag, startPoint x: 449, startPoint y: 137, endPoint x: 351, endPoint y: 132, distance: 98.3
click at [351, 132] on div at bounding box center [350, 173] width 700 height 289
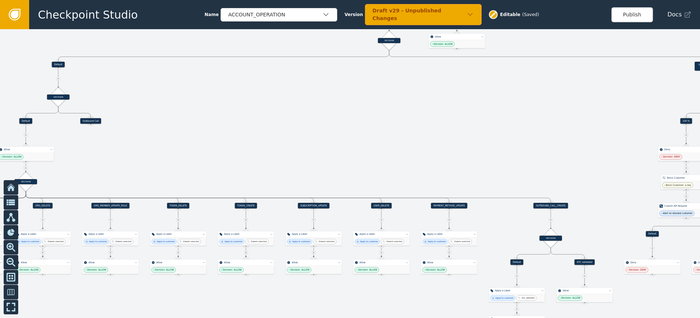
drag, startPoint x: 514, startPoint y: 137, endPoint x: 533, endPoint y: 140, distance: 19.1
click at [533, 140] on div at bounding box center [350, 173] width 700 height 289
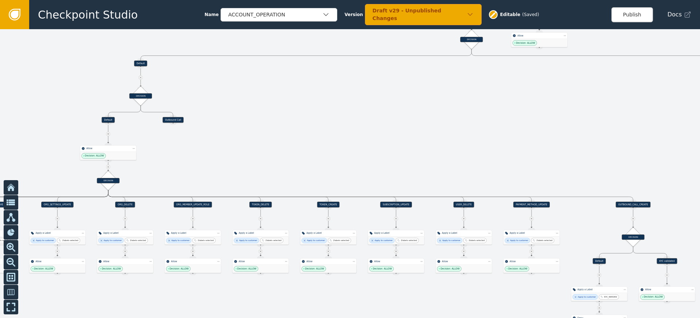
drag, startPoint x: 358, startPoint y: 154, endPoint x: 409, endPoint y: 154, distance: 50.7
click at [409, 154] on div at bounding box center [350, 173] width 700 height 289
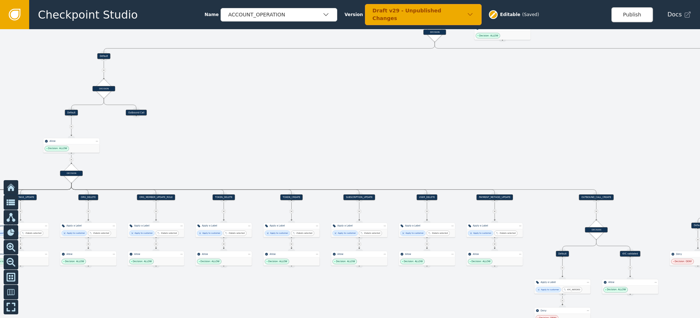
drag, startPoint x: 490, startPoint y: 155, endPoint x: 402, endPoint y: 148, distance: 88.2
click at [402, 148] on div at bounding box center [350, 173] width 700 height 289
click at [596, 211] on icon at bounding box center [596, 210] width 1 height 1
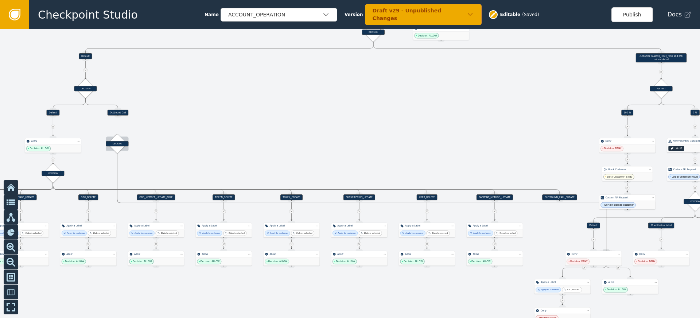
drag, startPoint x: 598, startPoint y: 229, endPoint x: 111, endPoint y: 143, distance: 494.0
click at [111, 143] on div "DECISION" at bounding box center [117, 143] width 23 height 5
drag, startPoint x: 118, startPoint y: 116, endPoint x: 111, endPoint y: 134, distance: 18.4
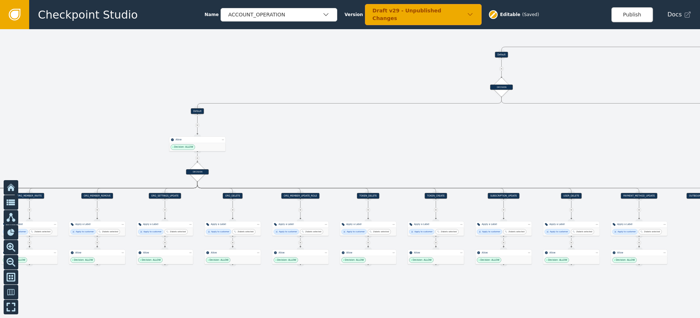
drag, startPoint x: 327, startPoint y: 140, endPoint x: 471, endPoint y: 139, distance: 144.5
click at [471, 139] on div at bounding box center [350, 173] width 700 height 289
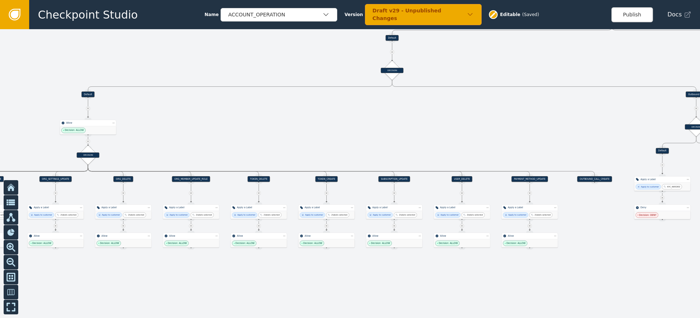
drag, startPoint x: 412, startPoint y: 147, endPoint x: 316, endPoint y: 121, distance: 100.1
click at [287, 128] on div at bounding box center [350, 173] width 700 height 289
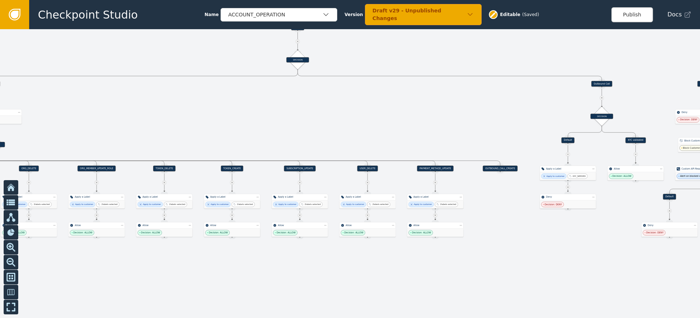
click at [348, 115] on div at bounding box center [350, 173] width 700 height 289
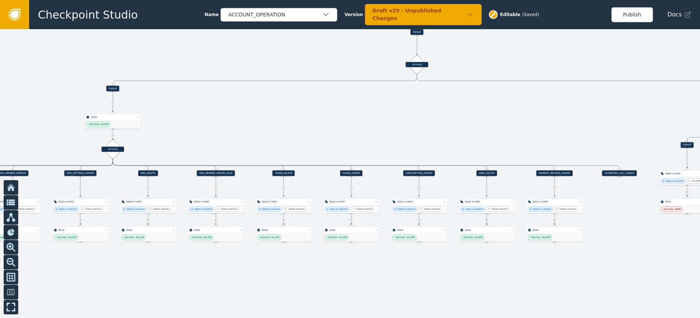
drag, startPoint x: 374, startPoint y: 117, endPoint x: 510, endPoint y: 122, distance: 136.2
click at [507, 122] on div at bounding box center [350, 173] width 700 height 289
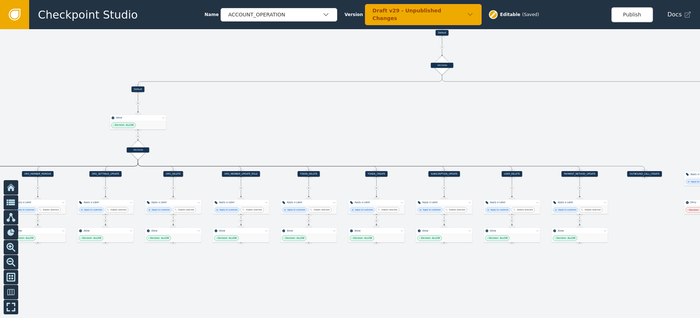
drag, startPoint x: 384, startPoint y: 127, endPoint x: 444, endPoint y: 126, distance: 59.8
click at [444, 126] on div at bounding box center [350, 173] width 700 height 289
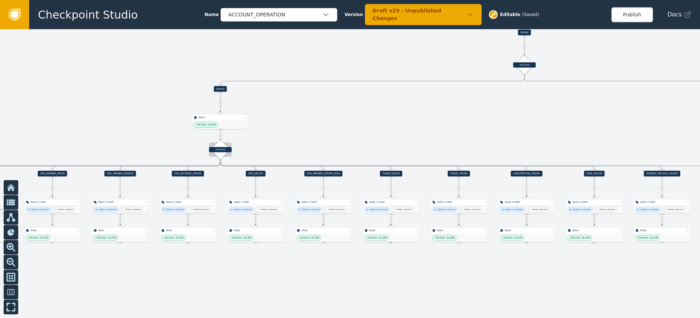
click at [220, 148] on div "DECISION" at bounding box center [220, 149] width 23 height 5
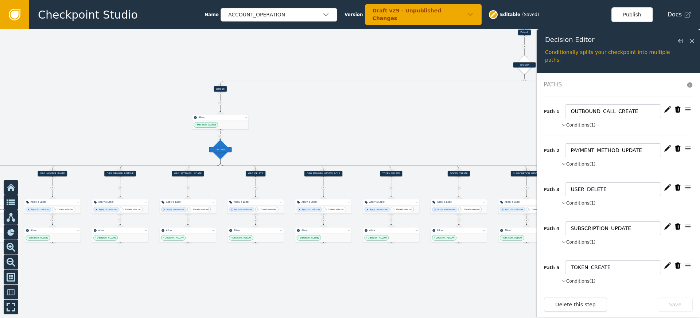
click at [676, 112] on icon "button" at bounding box center [678, 109] width 5 height 6
click at [667, 298] on button "Save" at bounding box center [675, 305] width 35 height 14
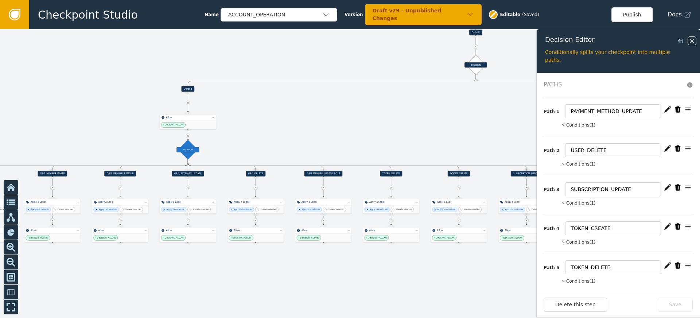
click at [693, 42] on icon at bounding box center [692, 41] width 4 height 4
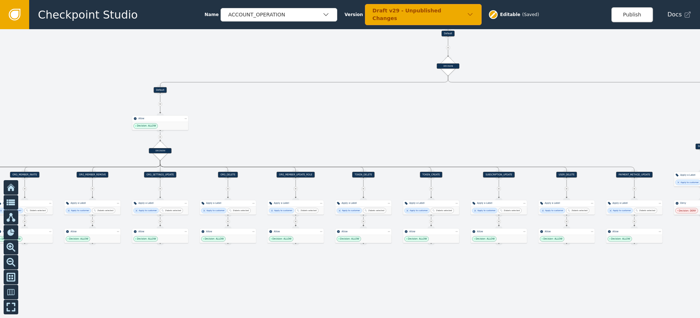
drag, startPoint x: 494, startPoint y: 108, endPoint x: 298, endPoint y: 101, distance: 196.4
click at [298, 101] on div at bounding box center [350, 173] width 700 height 289
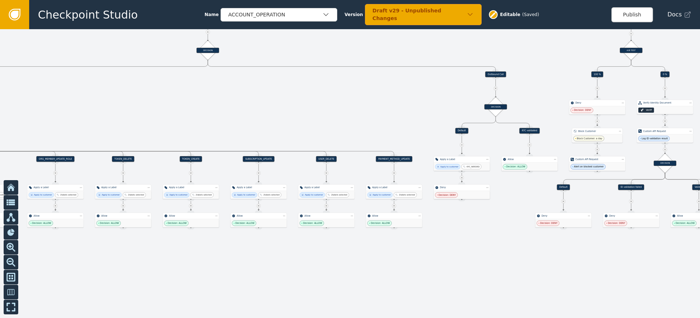
drag, startPoint x: 429, startPoint y: 121, endPoint x: 358, endPoint y: 114, distance: 72.2
click at [358, 114] on div at bounding box center [350, 173] width 700 height 289
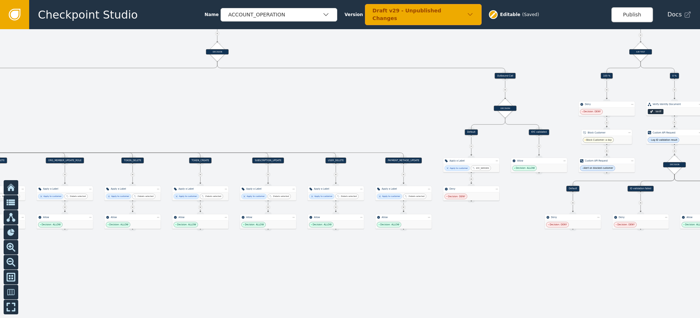
drag, startPoint x: 326, startPoint y: 107, endPoint x: 413, endPoint y: 121, distance: 88.5
click at [426, 121] on div at bounding box center [350, 173] width 700 height 289
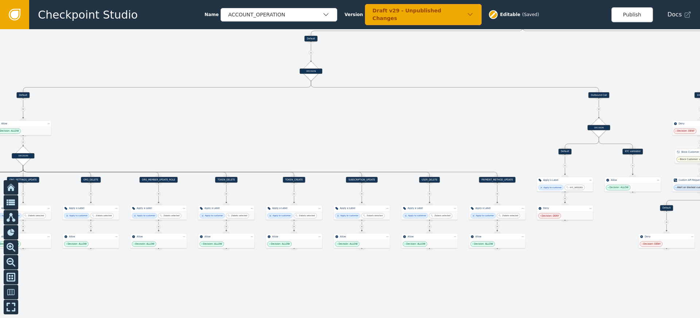
drag, startPoint x: 328, startPoint y: 118, endPoint x: 333, endPoint y: 133, distance: 15.8
click at [333, 133] on div at bounding box center [350, 173] width 700 height 289
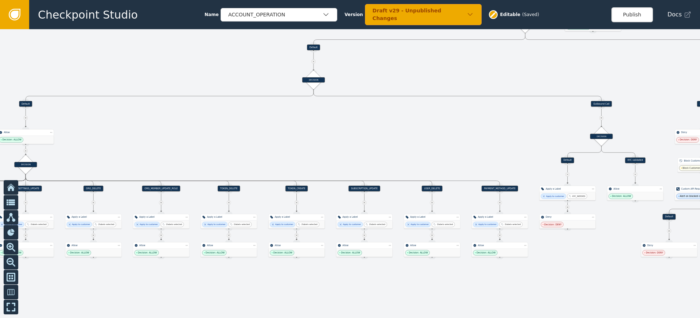
drag, startPoint x: 444, startPoint y: 137, endPoint x: 342, endPoint y: 138, distance: 102.1
click at [348, 138] on div at bounding box center [350, 173] width 700 height 289
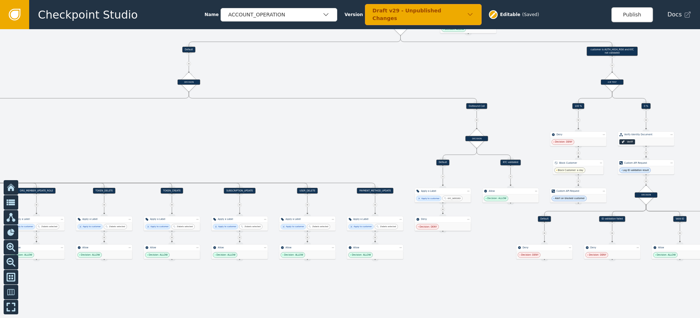
drag, startPoint x: 366, startPoint y: 132, endPoint x: 335, endPoint y: 133, distance: 30.7
click at [335, 133] on div at bounding box center [350, 173] width 700 height 289
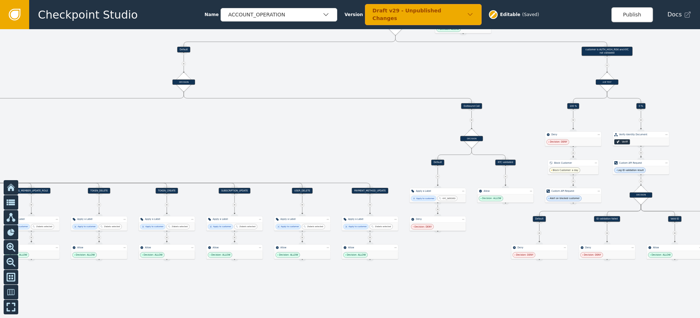
drag, startPoint x: 324, startPoint y: 141, endPoint x: 399, endPoint y: 144, distance: 74.5
click at [399, 144] on div at bounding box center [350, 173] width 700 height 289
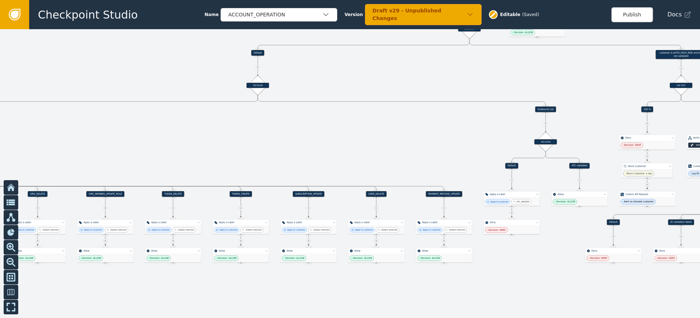
drag, startPoint x: 398, startPoint y: 144, endPoint x: 348, endPoint y: 162, distance: 53.0
click at [348, 161] on div at bounding box center [350, 173] width 700 height 289
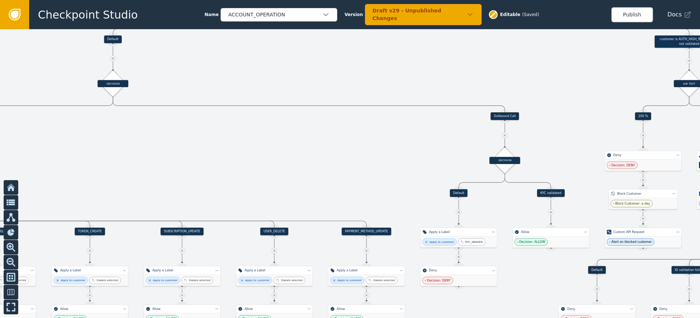
drag, startPoint x: 462, startPoint y: 148, endPoint x: 303, endPoint y: 141, distance: 159.2
click at [303, 141] on div at bounding box center [350, 173] width 700 height 289
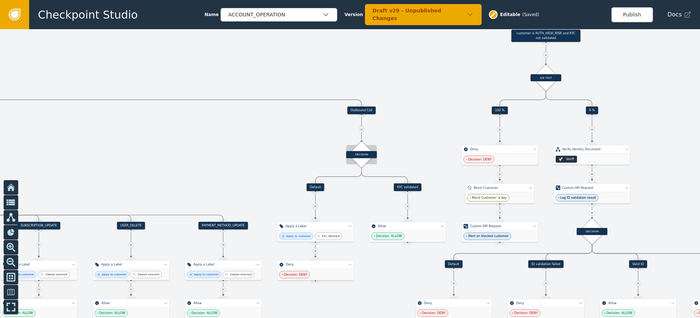
click at [367, 157] on div "DECISION" at bounding box center [361, 154] width 31 height 7
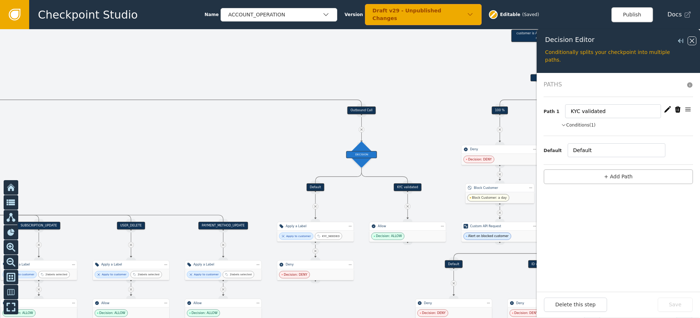
click at [688, 40] on icon at bounding box center [692, 41] width 8 height 8
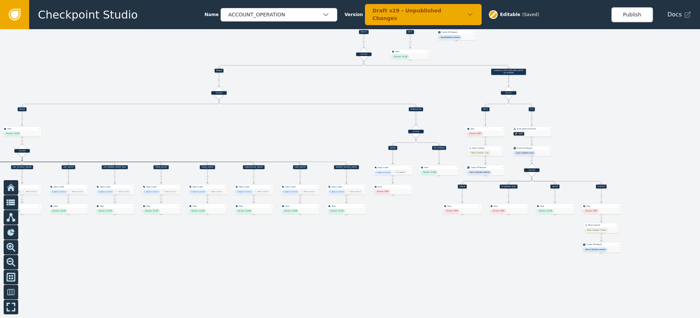
drag, startPoint x: 225, startPoint y: 139, endPoint x: 371, endPoint y: 127, distance: 146.4
click at [374, 126] on div at bounding box center [350, 173] width 700 height 289
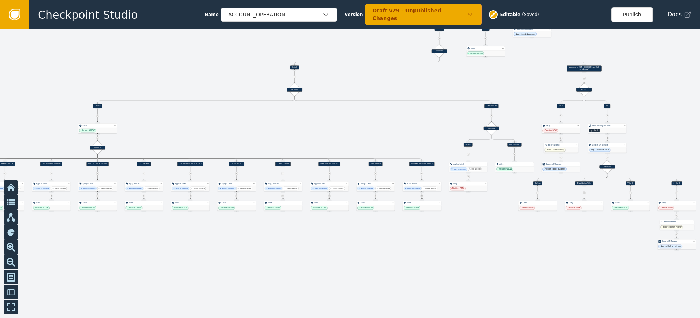
drag, startPoint x: 312, startPoint y: 128, endPoint x: 396, endPoint y: 121, distance: 84.9
click at [387, 123] on div at bounding box center [350, 173] width 700 height 289
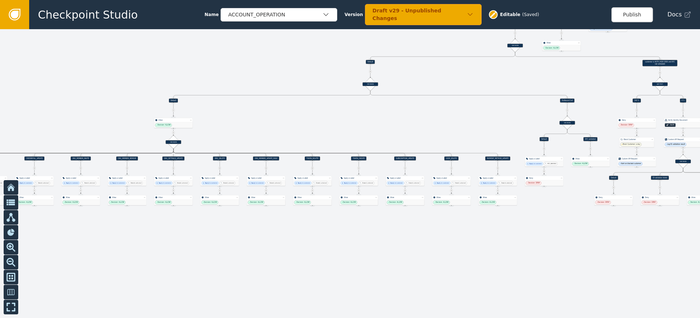
drag, startPoint x: 405, startPoint y: 116, endPoint x: 424, endPoint y: 115, distance: 19.4
click at [418, 115] on div at bounding box center [350, 173] width 700 height 289
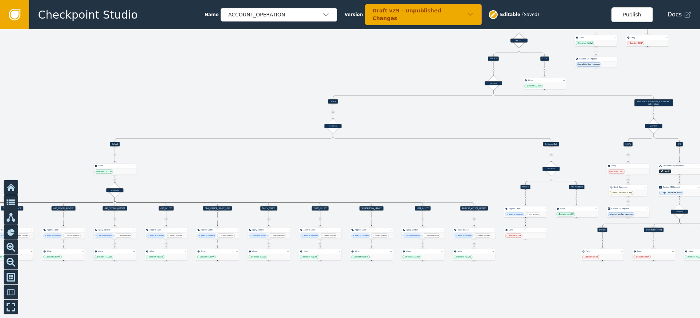
drag, startPoint x: 394, startPoint y: 89, endPoint x: 353, endPoint y: 221, distance: 138.9
click at [353, 221] on div at bounding box center [350, 173] width 700 height 289
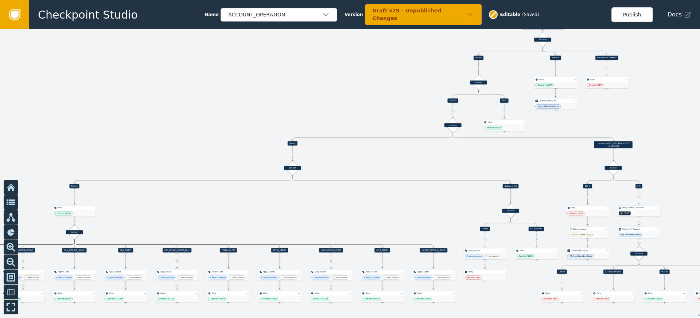
drag, startPoint x: 413, startPoint y: 196, endPoint x: 273, endPoint y: 191, distance: 140.2
click at [273, 191] on div at bounding box center [350, 173] width 700 height 289
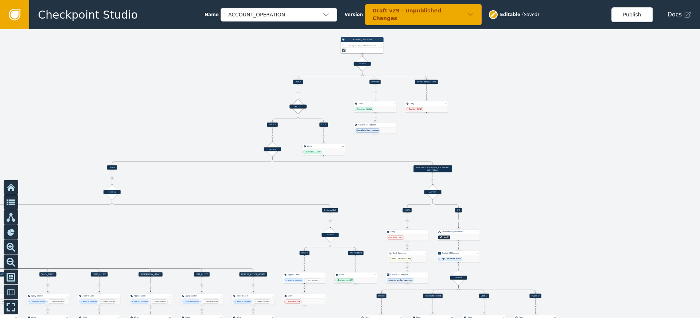
drag, startPoint x: 392, startPoint y: 157, endPoint x: 344, endPoint y: 189, distance: 58.1
click at [346, 189] on div at bounding box center [350, 173] width 700 height 289
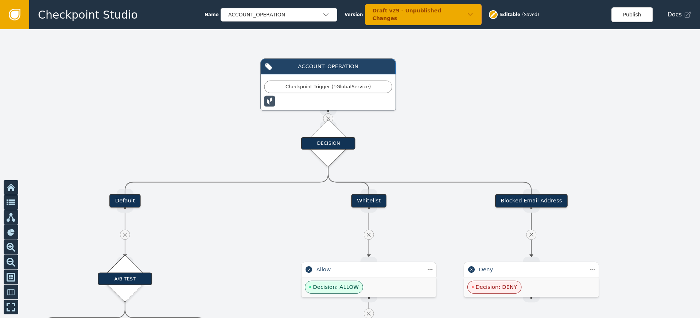
drag, startPoint x: 304, startPoint y: 103, endPoint x: 260, endPoint y: 140, distance: 57.7
click at [260, 140] on div at bounding box center [350, 173] width 700 height 289
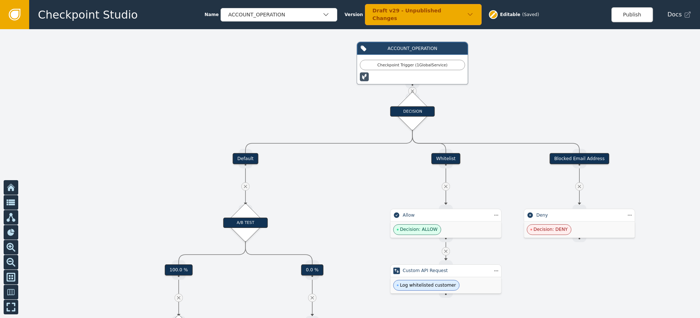
drag, startPoint x: 419, startPoint y: 142, endPoint x: 490, endPoint y: 109, distance: 77.7
click at [490, 109] on div at bounding box center [350, 173] width 700 height 289
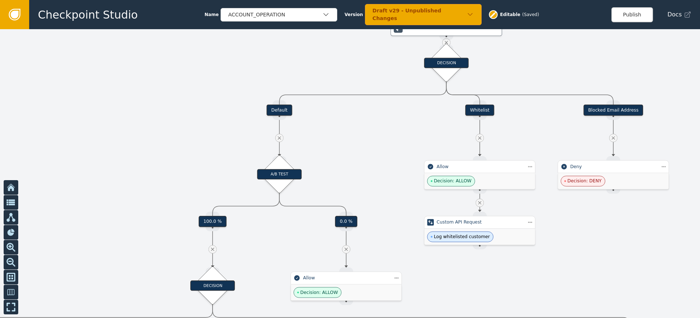
drag, startPoint x: 301, startPoint y: 168, endPoint x: 345, endPoint y: 107, distance: 76.3
click at [345, 107] on div at bounding box center [350, 173] width 700 height 289
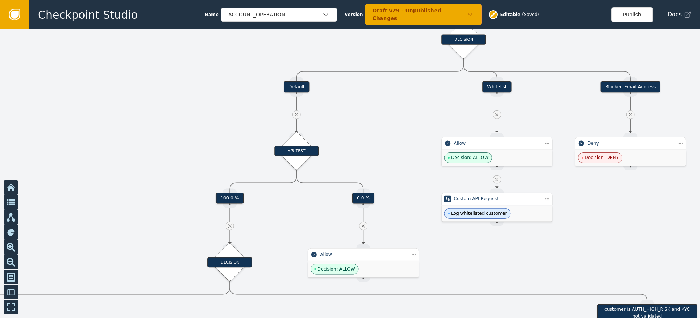
drag, startPoint x: 349, startPoint y: 134, endPoint x: 368, endPoint y: 100, distance: 39.2
click at [378, 80] on div at bounding box center [350, 173] width 700 height 289
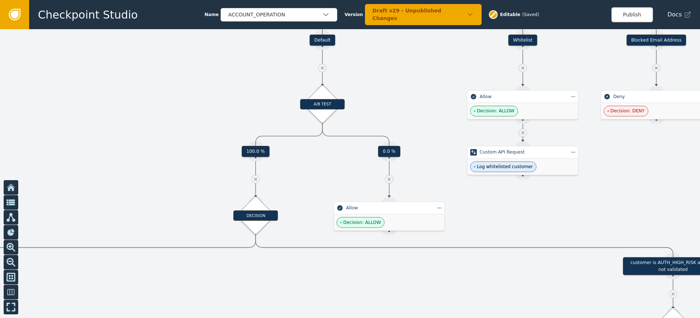
drag, startPoint x: 312, startPoint y: 174, endPoint x: 359, endPoint y: 117, distance: 74.0
click at [358, 118] on div at bounding box center [350, 173] width 700 height 289
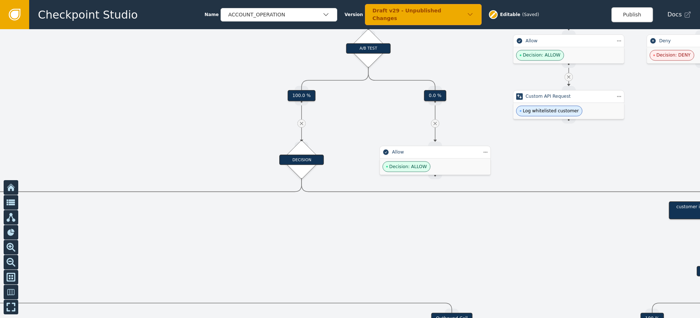
drag, startPoint x: 304, startPoint y: 213, endPoint x: 479, endPoint y: 180, distance: 178.9
click at [476, 181] on div at bounding box center [350, 173] width 700 height 289
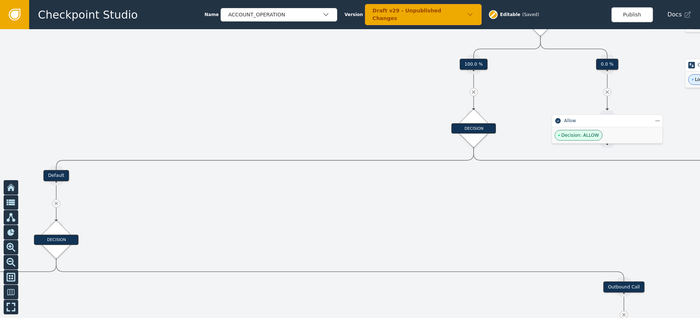
drag, startPoint x: 341, startPoint y: 191, endPoint x: 385, endPoint y: 179, distance: 45.7
click at [369, 185] on div at bounding box center [350, 173] width 700 height 289
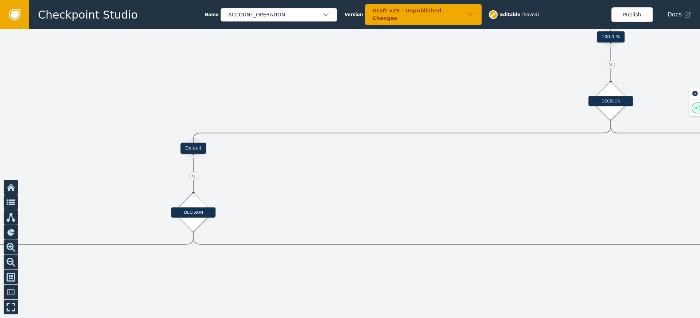
drag, startPoint x: 312, startPoint y: 197, endPoint x: 312, endPoint y: 130, distance: 67.5
click at [311, 132] on div at bounding box center [350, 173] width 700 height 289
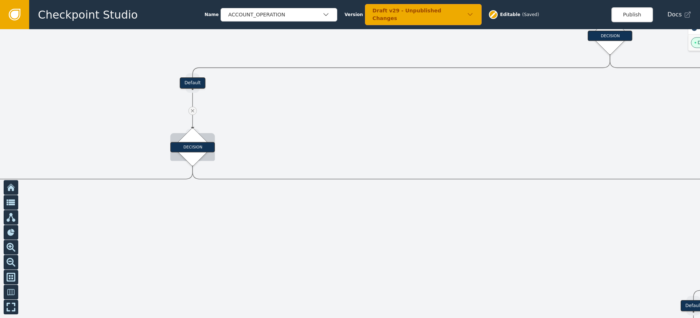
click at [197, 147] on div "DECISION" at bounding box center [192, 147] width 45 height 10
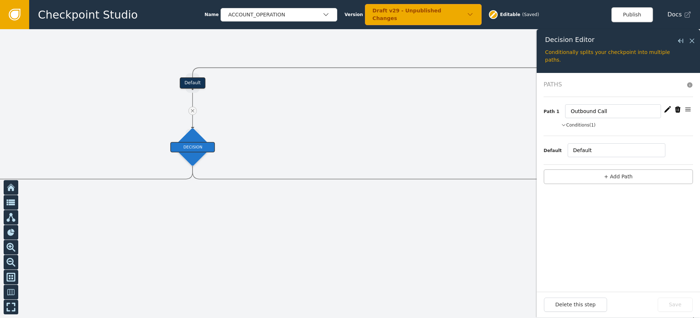
click at [584, 123] on button "Conditions (1)" at bounding box center [578, 125] width 35 height 7
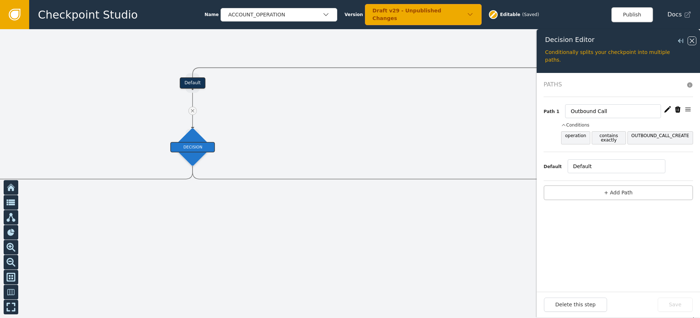
click at [692, 42] on icon at bounding box center [692, 41] width 8 height 8
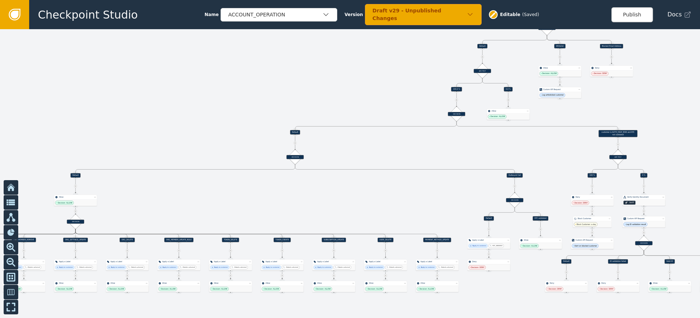
drag, startPoint x: 264, startPoint y: 201, endPoint x: 353, endPoint y: 180, distance: 91.5
click at [353, 180] on div at bounding box center [350, 173] width 700 height 289
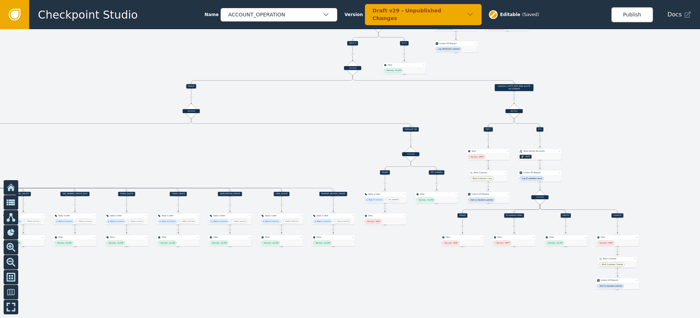
drag, startPoint x: 419, startPoint y: 185, endPoint x: 167, endPoint y: 141, distance: 255.6
click at [167, 141] on div at bounding box center [350, 173] width 700 height 289
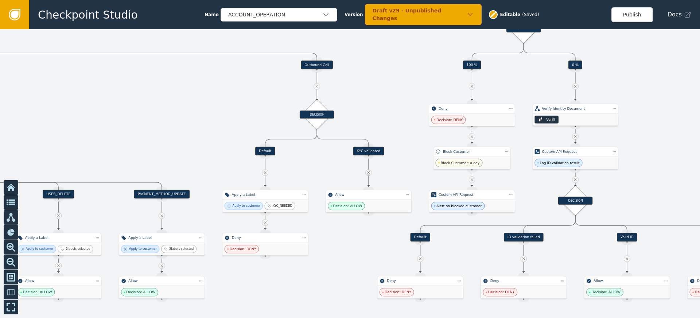
click at [316, 65] on div "Outbound Call" at bounding box center [317, 65] width 32 height 9
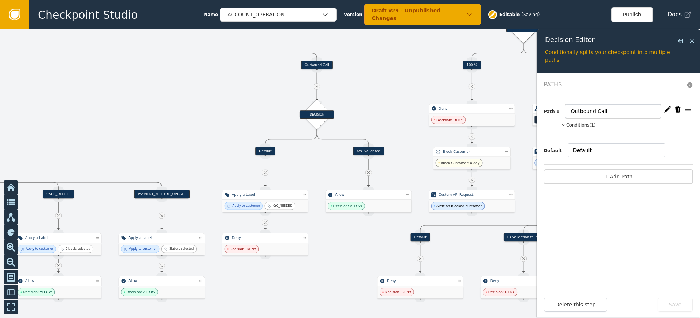
click at [579, 113] on input "Outbound Call" at bounding box center [613, 111] width 96 height 14
type input "OUTBOUND_CALL_CREATE"
click at [670, 301] on button "Save" at bounding box center [675, 305] width 35 height 14
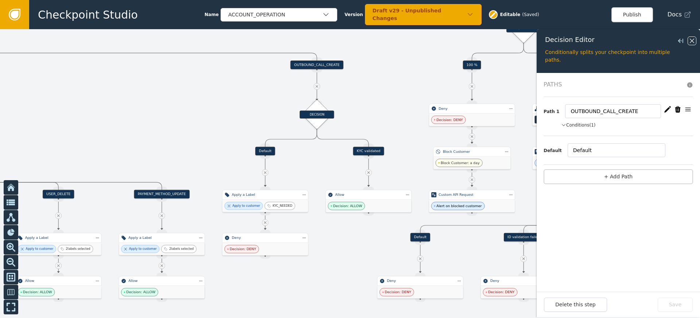
click at [695, 38] on icon at bounding box center [692, 41] width 8 height 8
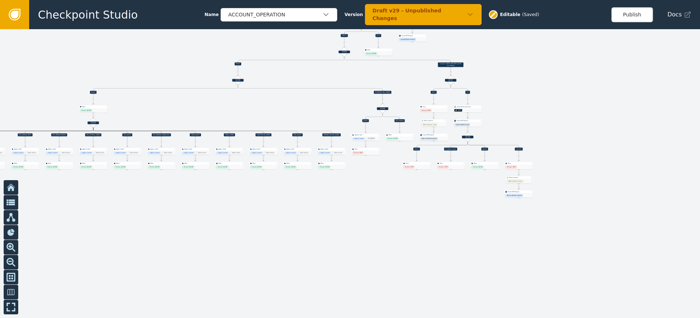
drag, startPoint x: 124, startPoint y: 101, endPoint x: 265, endPoint y: 103, distance: 141.2
click at [265, 103] on div at bounding box center [350, 173] width 700 height 289
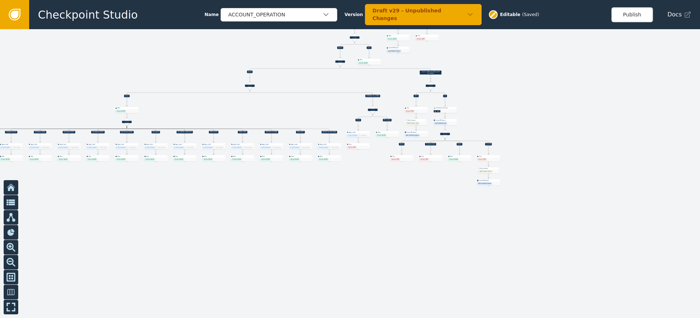
drag, startPoint x: 326, startPoint y: 110, endPoint x: 283, endPoint y: 165, distance: 69.8
click at [283, 165] on div at bounding box center [350, 173] width 700 height 289
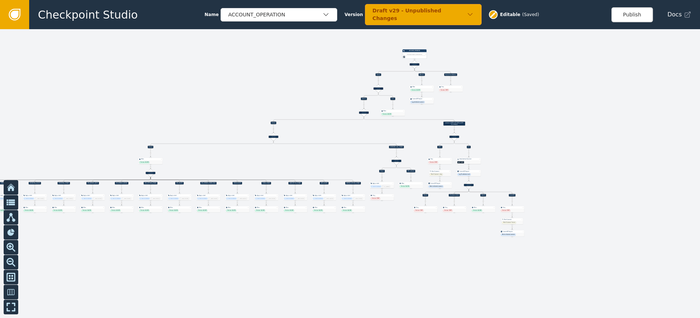
drag, startPoint x: 495, startPoint y: 122, endPoint x: 562, endPoint y: 118, distance: 66.9
click at [562, 118] on div at bounding box center [350, 173] width 700 height 289
